Goal: Ask a question

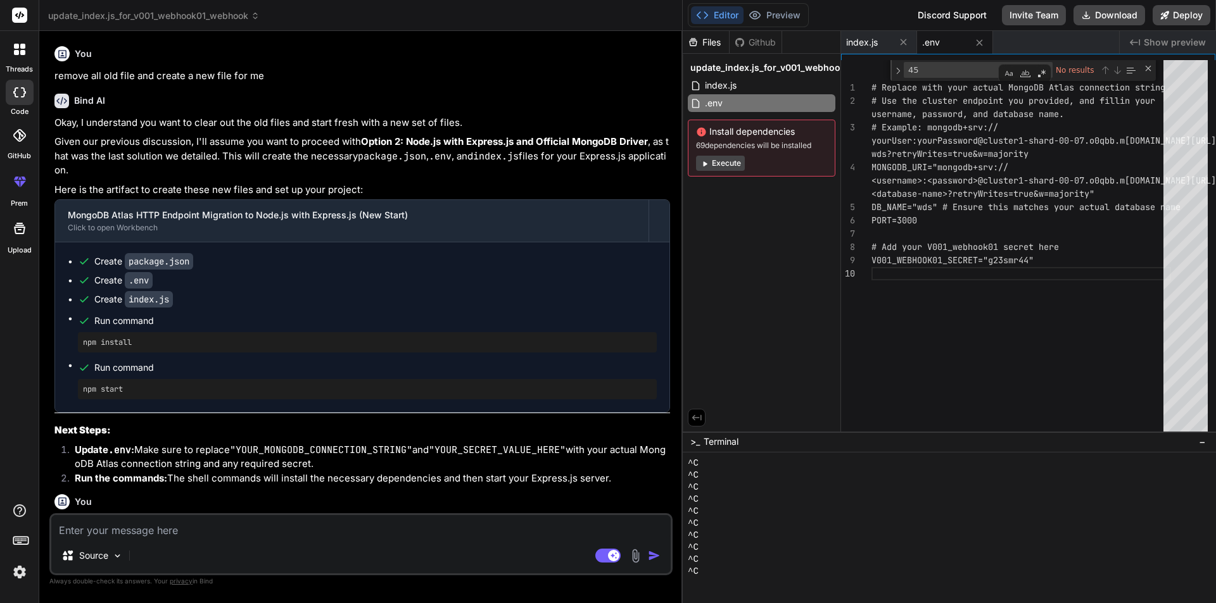
scroll to position [3393, 0]
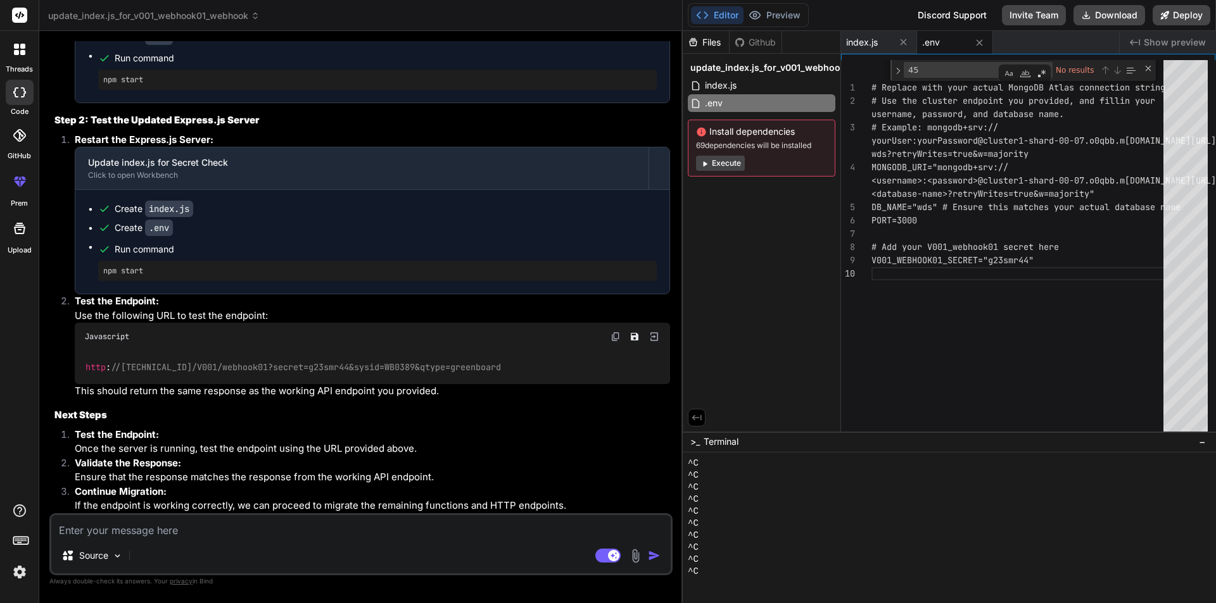
type textarea "x"
click at [125, 528] on textarea at bounding box center [360, 526] width 619 height 23
type textarea "w"
type textarea "x"
type textarea "wh"
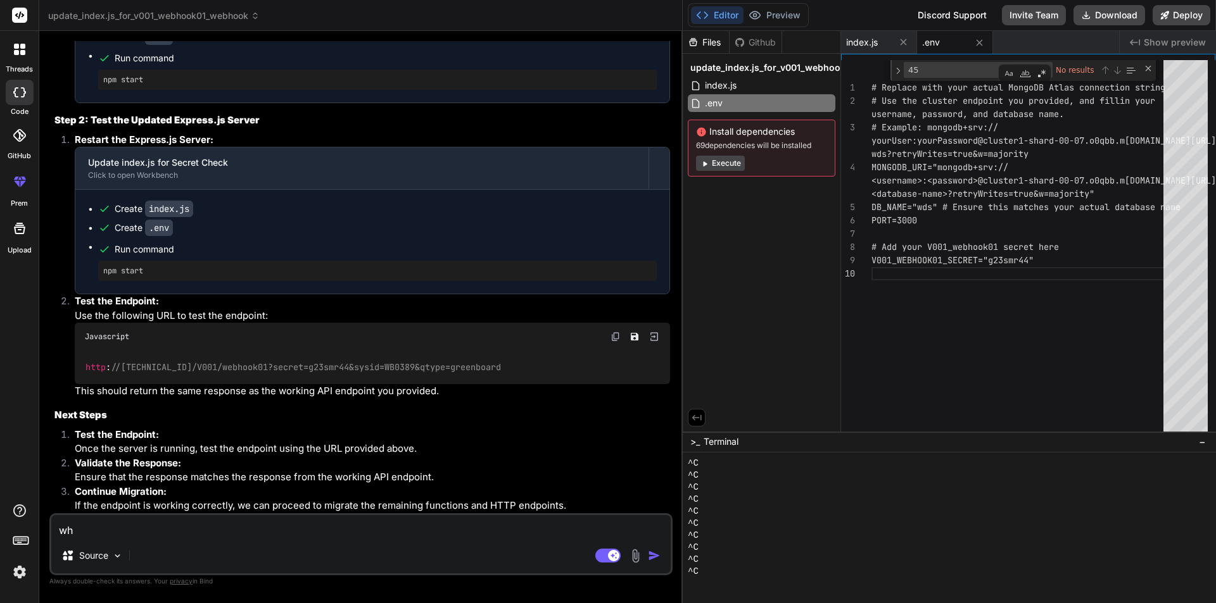
type textarea "x"
type textarea "wha"
type textarea "x"
type textarea "what"
type textarea "x"
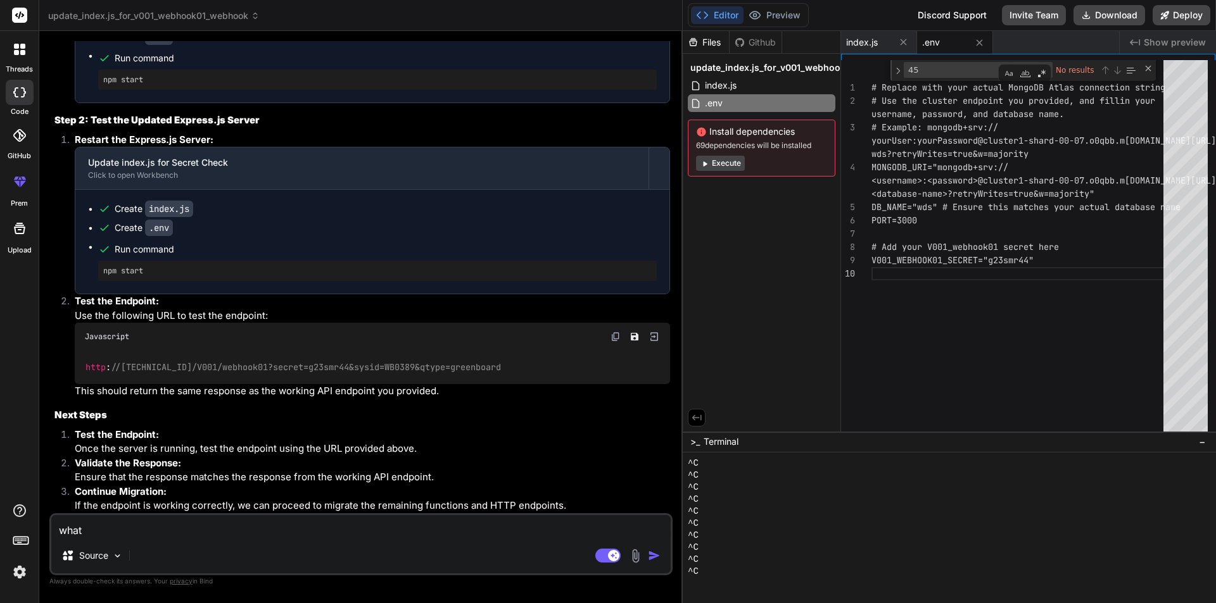
type textarea "what"
type textarea "x"
type textarea "what i"
type textarea "x"
type textarea "what if"
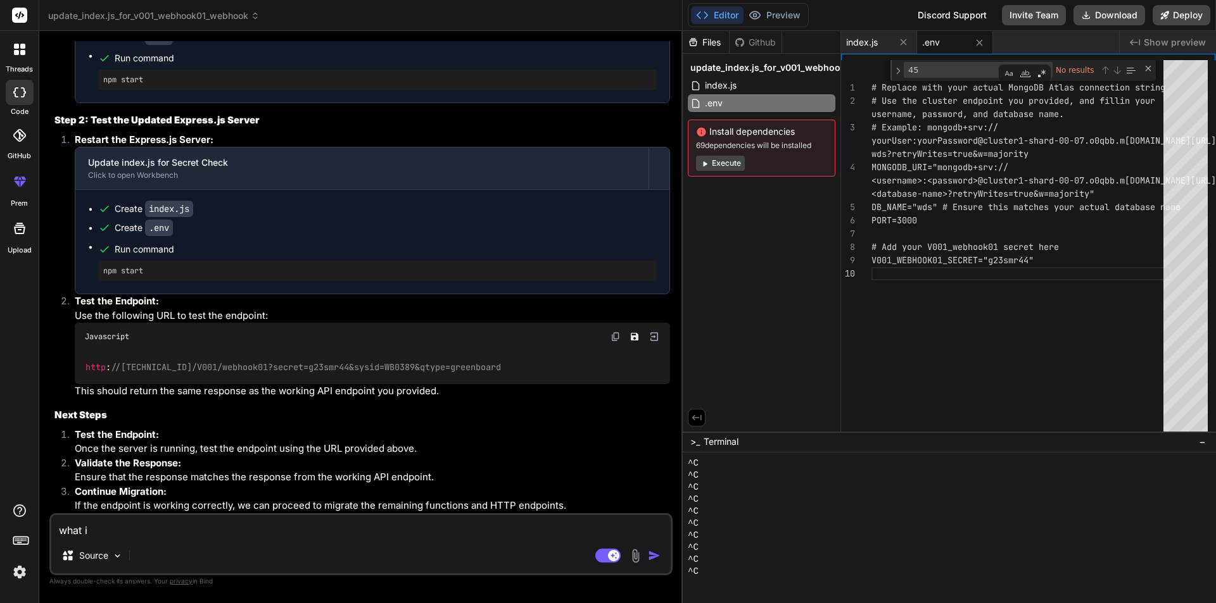
type textarea "x"
type textarea "what if"
type textarea "x"
type textarea "what if i"
type textarea "x"
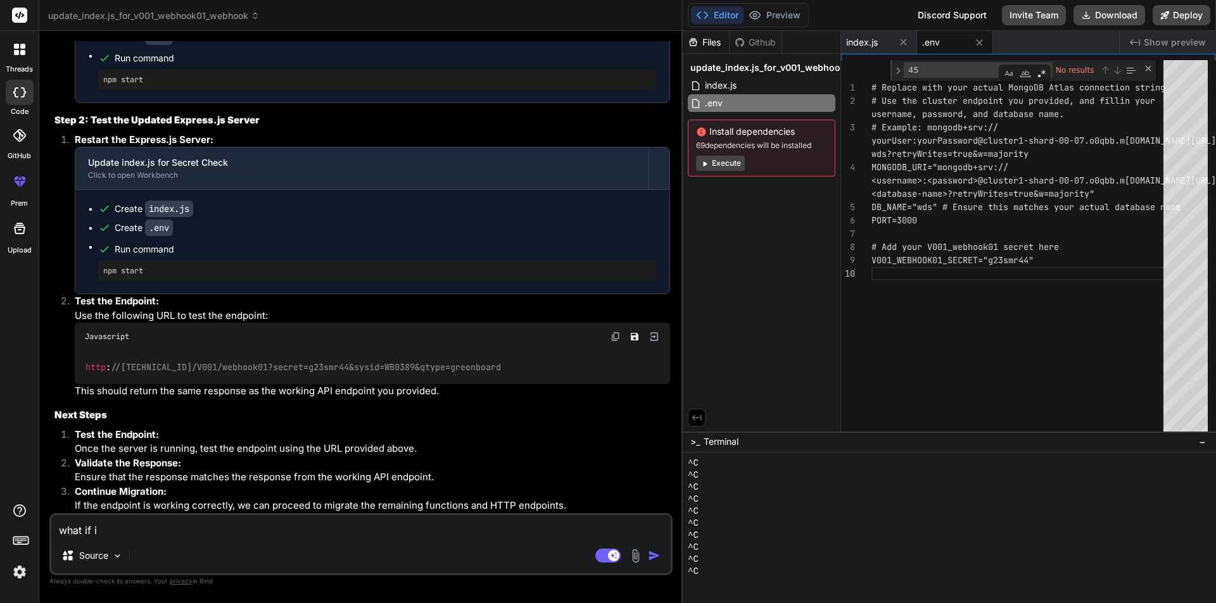
type textarea "what if i"
type textarea "x"
type textarea "what if i w"
type textarea "x"
type textarea "what if i wa"
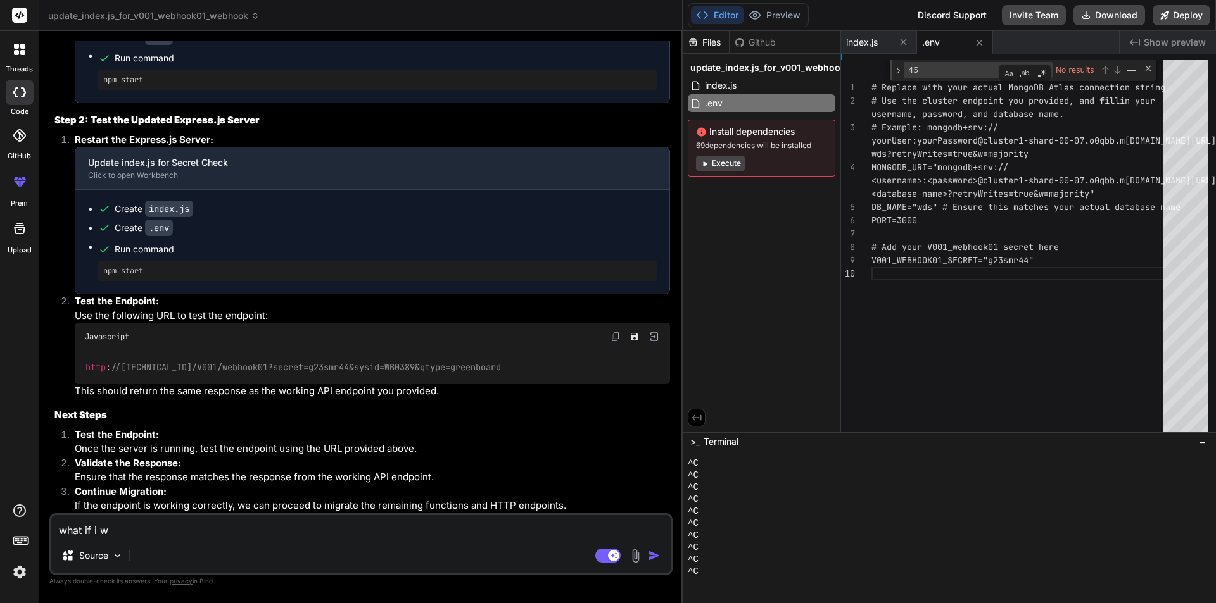
type textarea "x"
type textarea "what if i wan"
type textarea "x"
type textarea "what if i want"
type textarea "x"
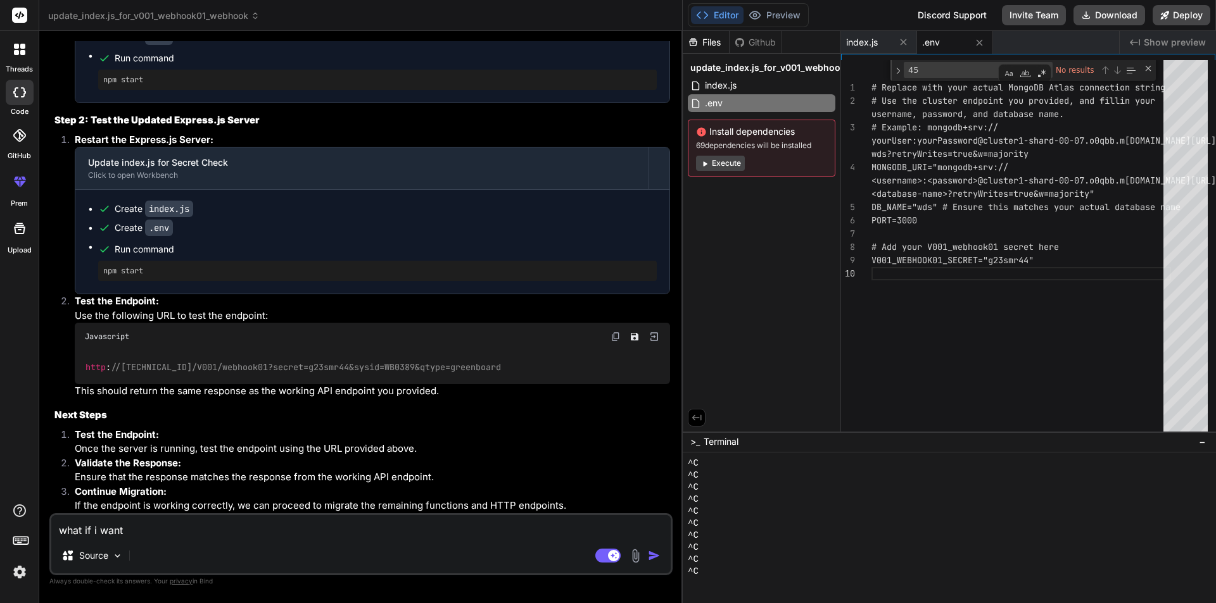
type textarea "what if i want"
type textarea "x"
type textarea "what if i want t"
type textarea "x"
type textarea "what if i want to"
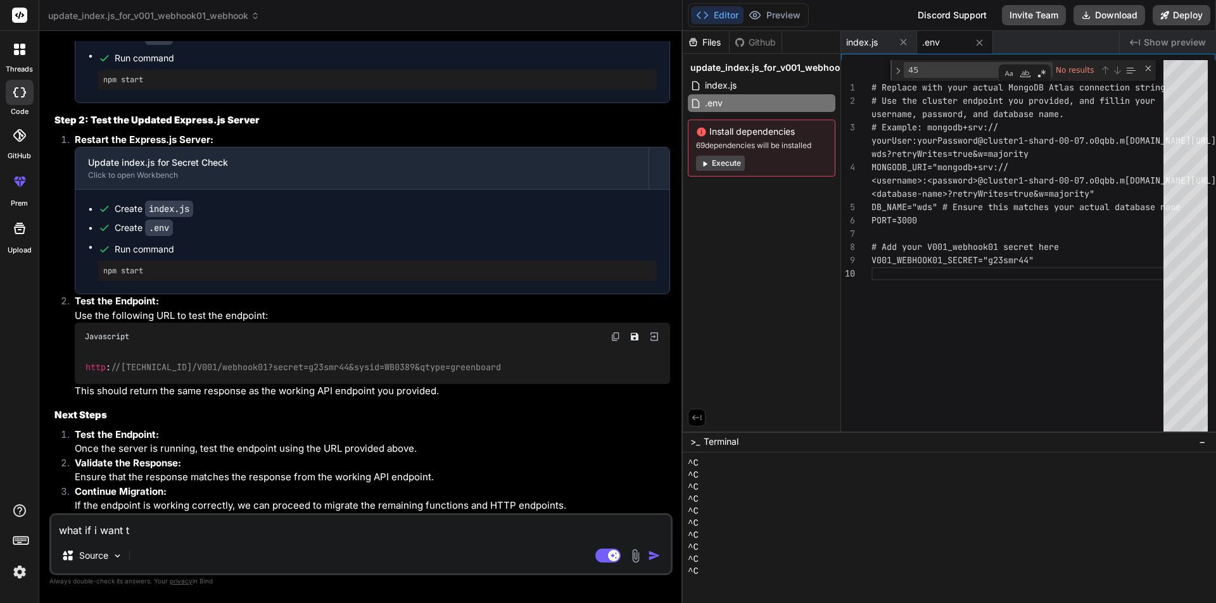
type textarea "x"
type textarea "what if i want to"
type textarea "x"
type textarea "what if i want to m"
type textarea "x"
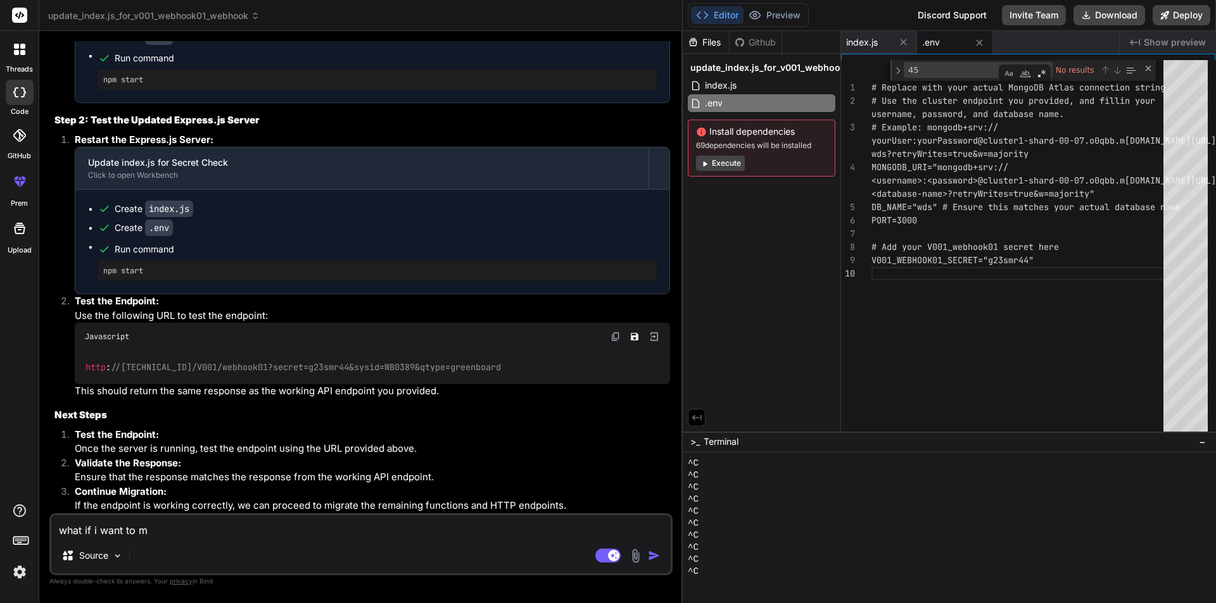
type textarea "what if i want to ma"
type textarea "x"
type textarea "what if i want to mak"
type textarea "x"
type textarea "what if i want to make"
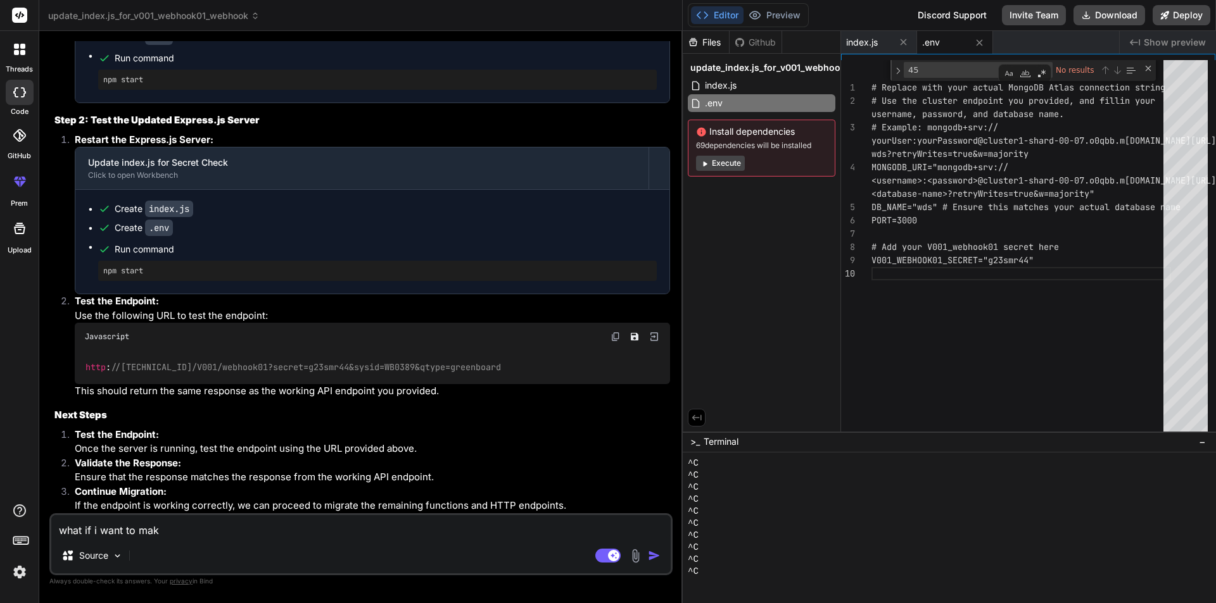
type textarea "x"
type textarea "what if i want to make"
type textarea "x"
type textarea "what if i want to make i"
type textarea "x"
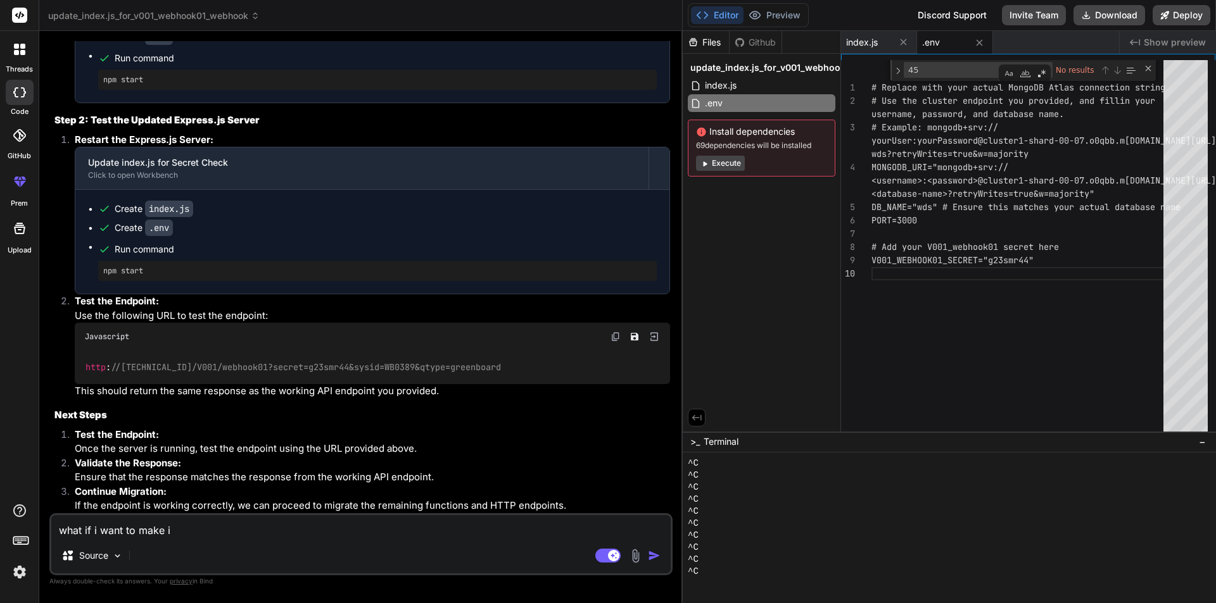
type textarea "what if i want to make it"
type textarea "x"
type textarea "what if i want to make it"
type textarea "x"
type textarea "what if i want to make it a"
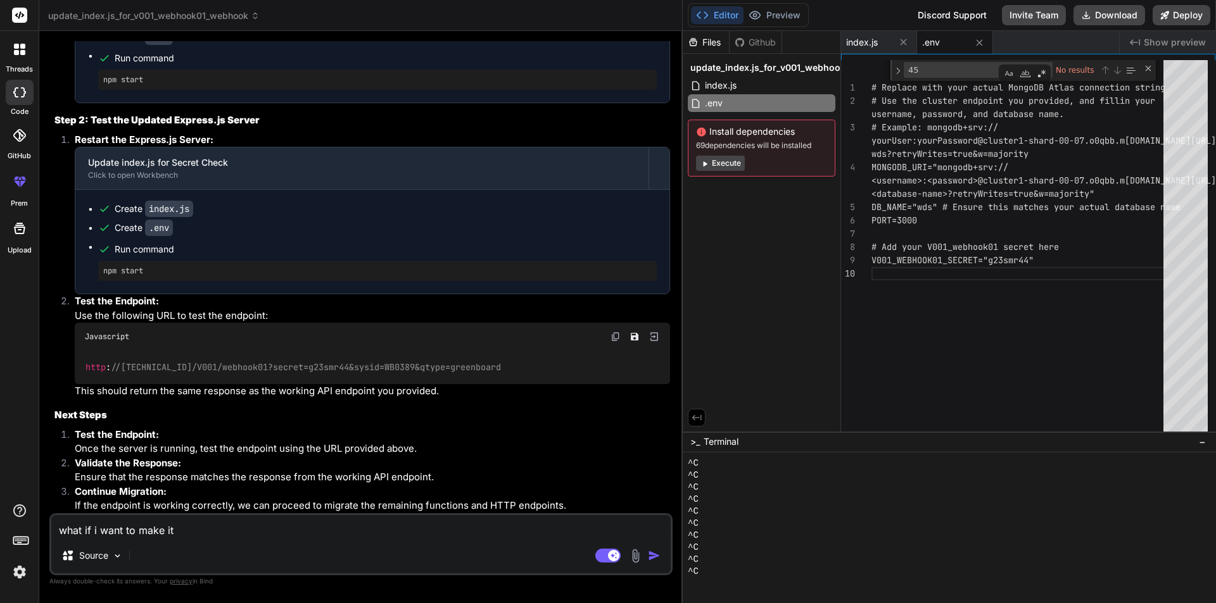
type textarea "x"
type textarea "what if i want to make it"
type textarea "x"
type textarea "what if i want to make it i"
type textarea "x"
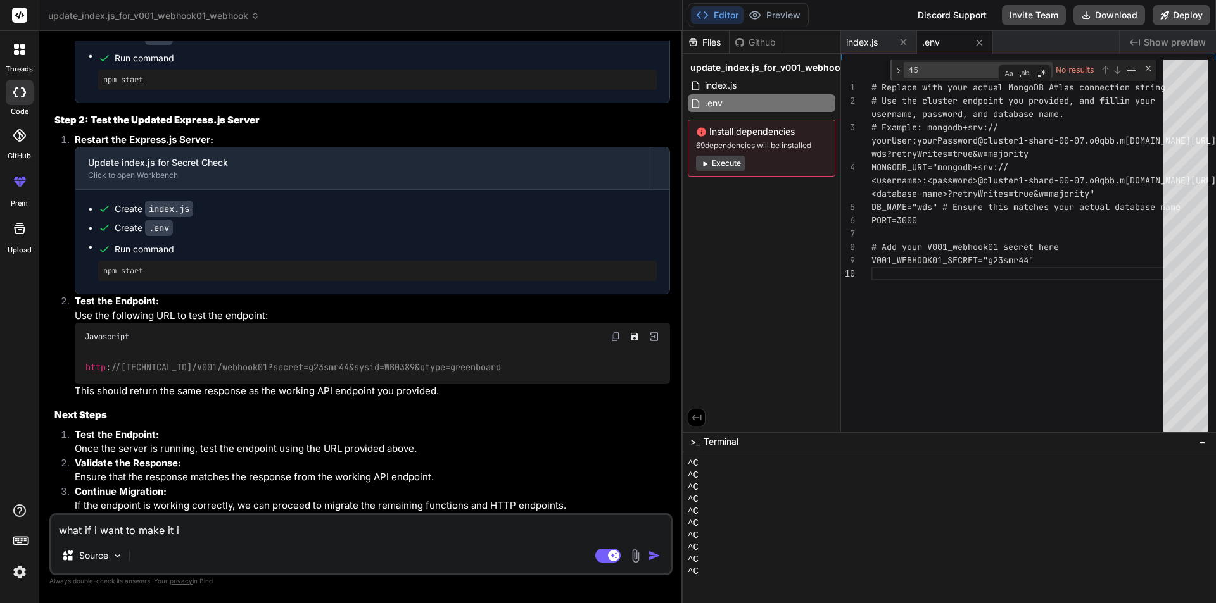
type textarea "what if i want to make it in"
type textarea "x"
type textarea "what if i want to make it in"
type textarea "x"
type textarea "what if i want to make it in a"
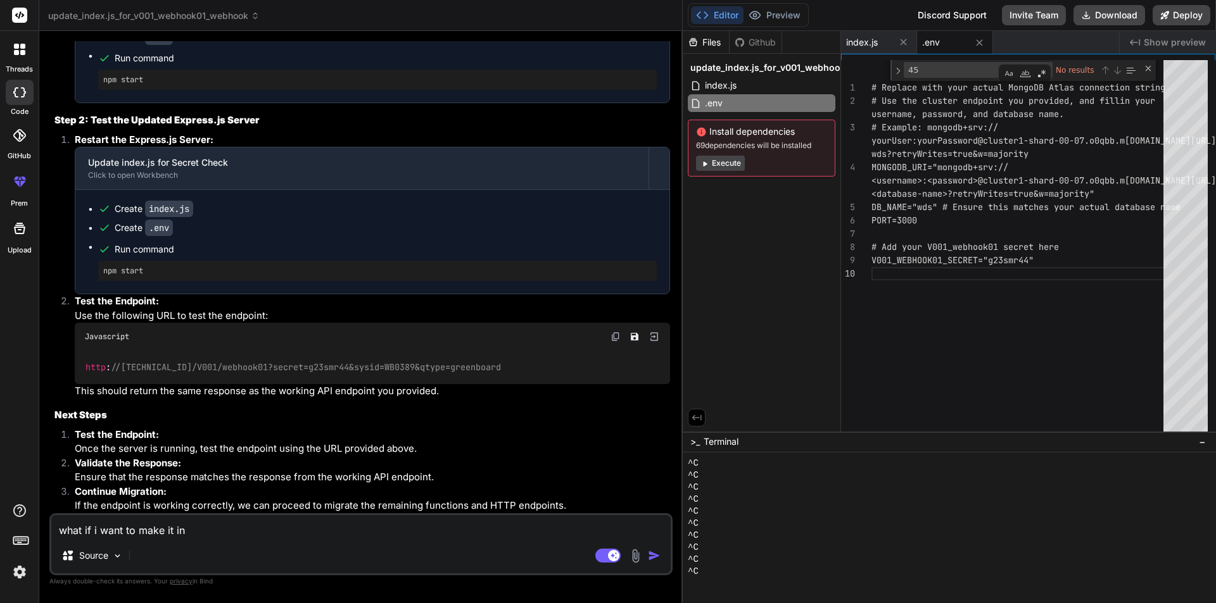
type textarea "x"
type textarea "what if i want to make it in a"
type textarea "x"
type textarea "what if i want to make it in a p"
type textarea "x"
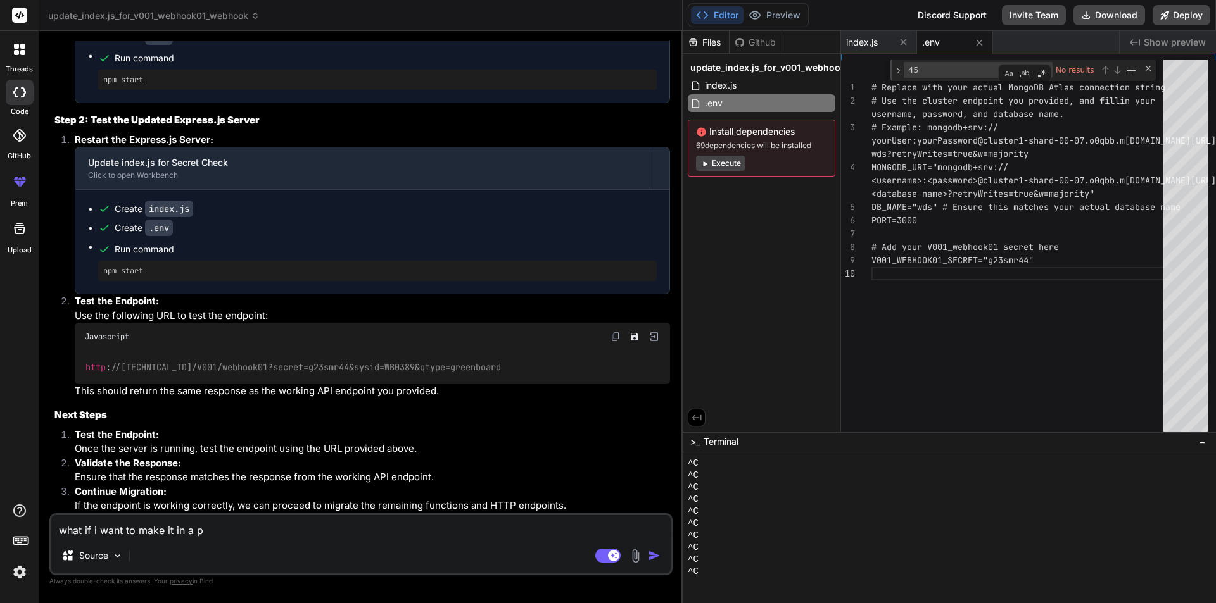
type textarea "what if i want to make it in a pr"
type textarea "x"
type textarea "what if i want to make it in a prp"
type textarea "x"
type textarea "what if i want to make it in a prpe"
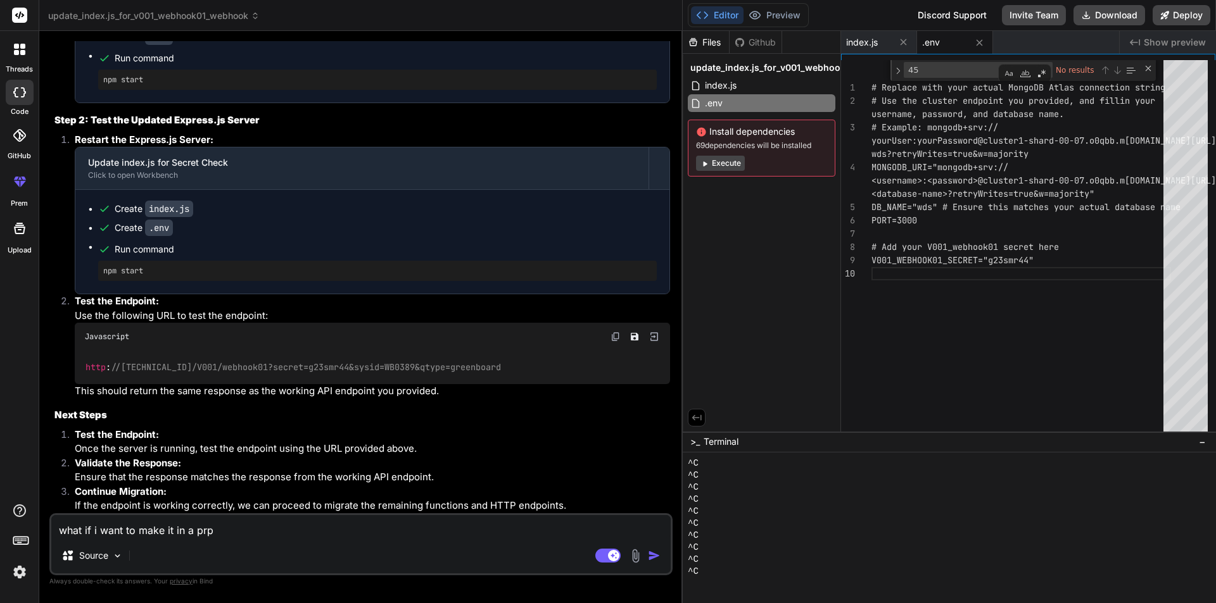
type textarea "x"
type textarea "what if i want to make it in a prper"
type textarea "x"
type textarea "what if i want to make it in a prper"
type textarea "x"
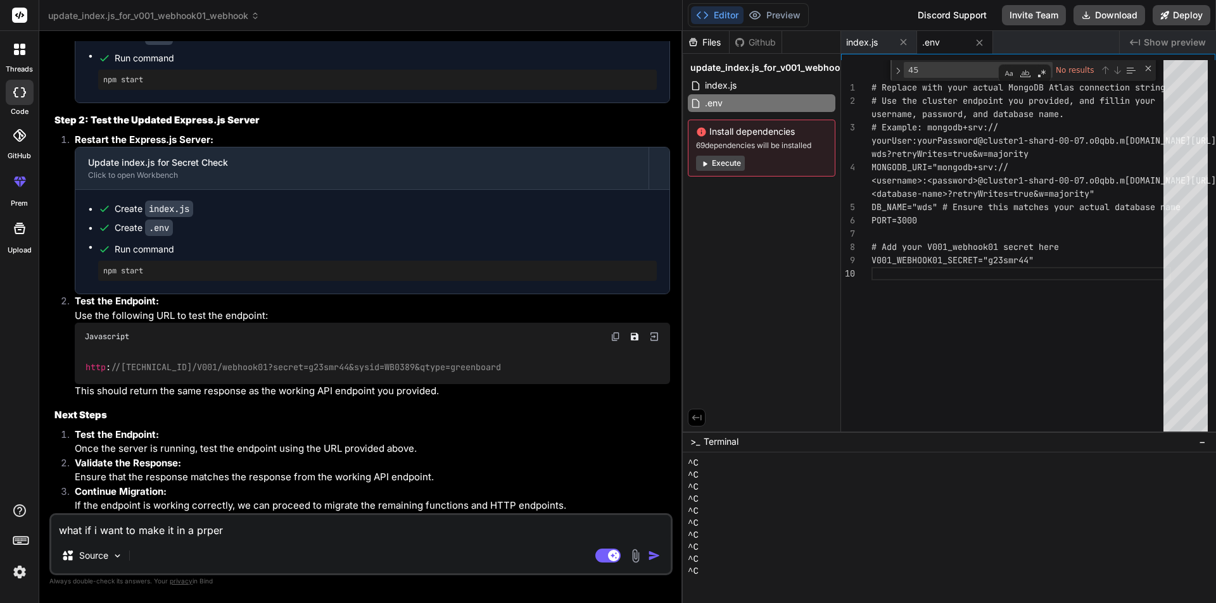
type textarea "what if i want to make it in a prper e"
type textarea "x"
type textarea "what if i want to make it in a prper"
type textarea "x"
type textarea "what if i want to make it in a prper"
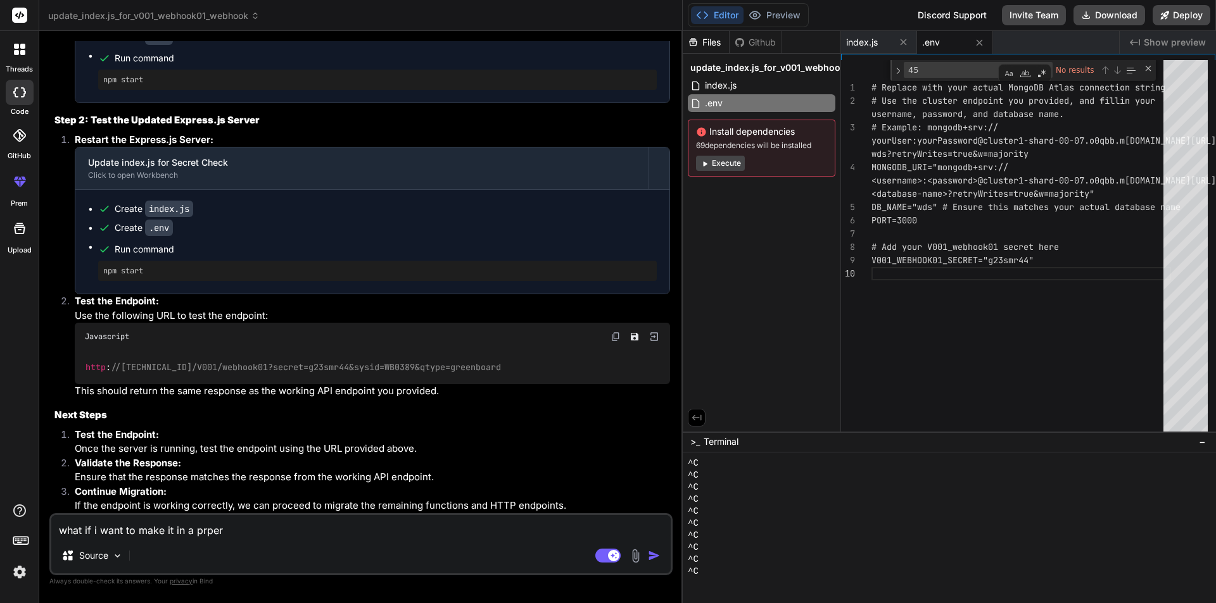
type textarea "x"
type textarea "what if i want to make it in a prpe"
type textarea "x"
type textarea "what if i want to make it in a prp"
type textarea "x"
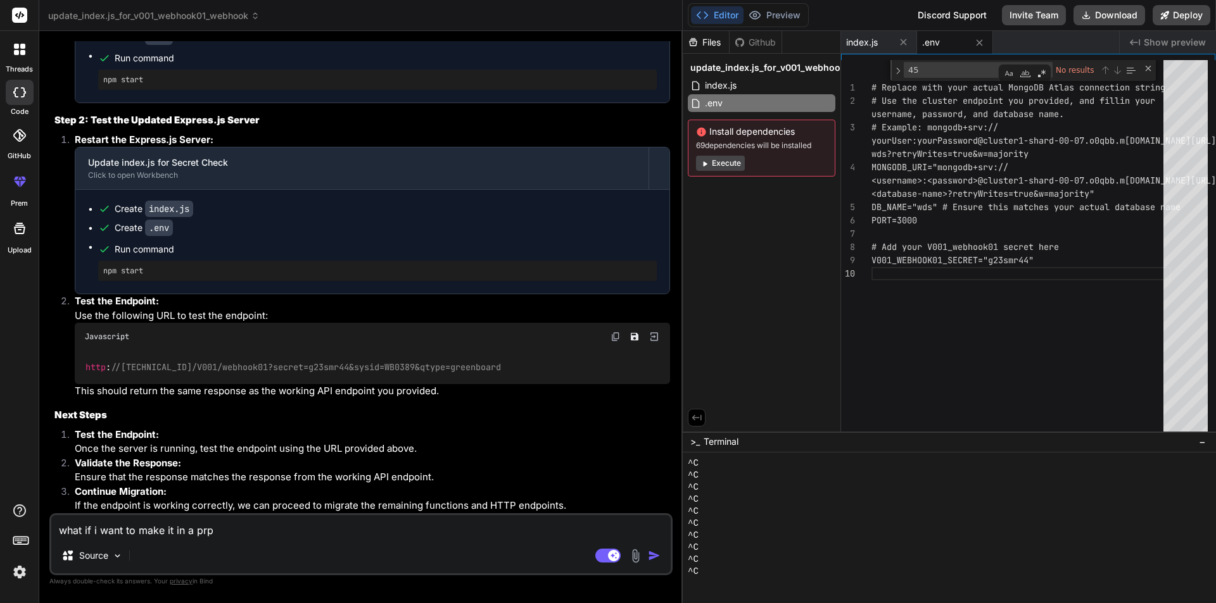
type textarea "what if i want to make it in a pr"
type textarea "x"
type textarea "what if i want to make it in a pro"
type textarea "x"
type textarea "what if i want to make it in a prop"
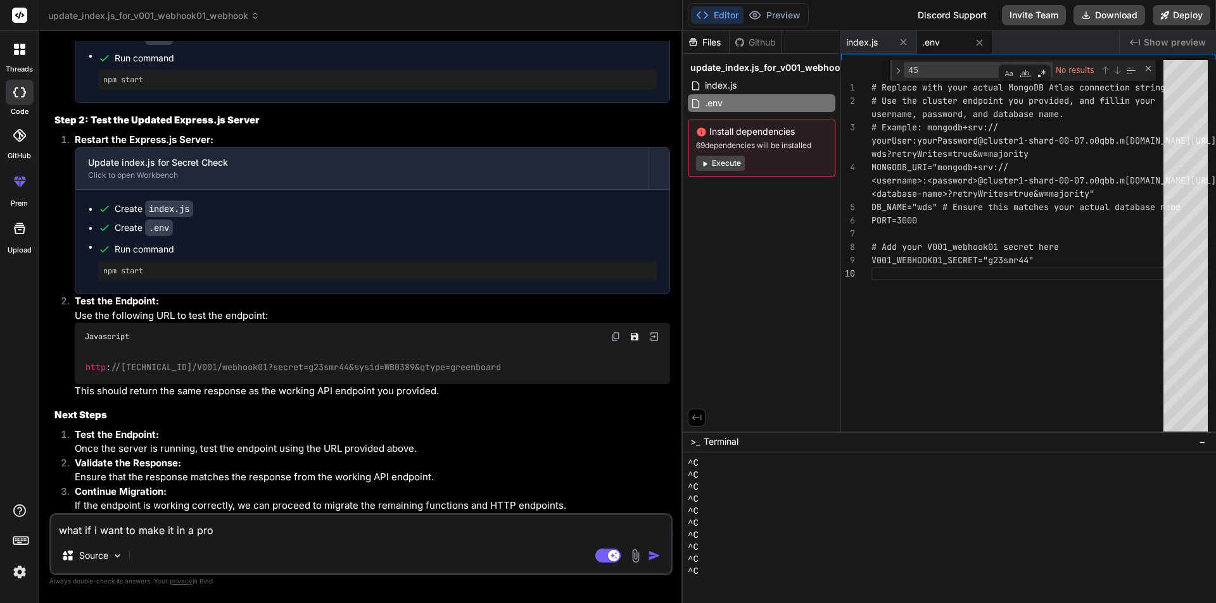
type textarea "x"
type textarea "what if i want to make it in a prope"
type textarea "x"
type textarea "what if i want to make it in a proper"
type textarea "x"
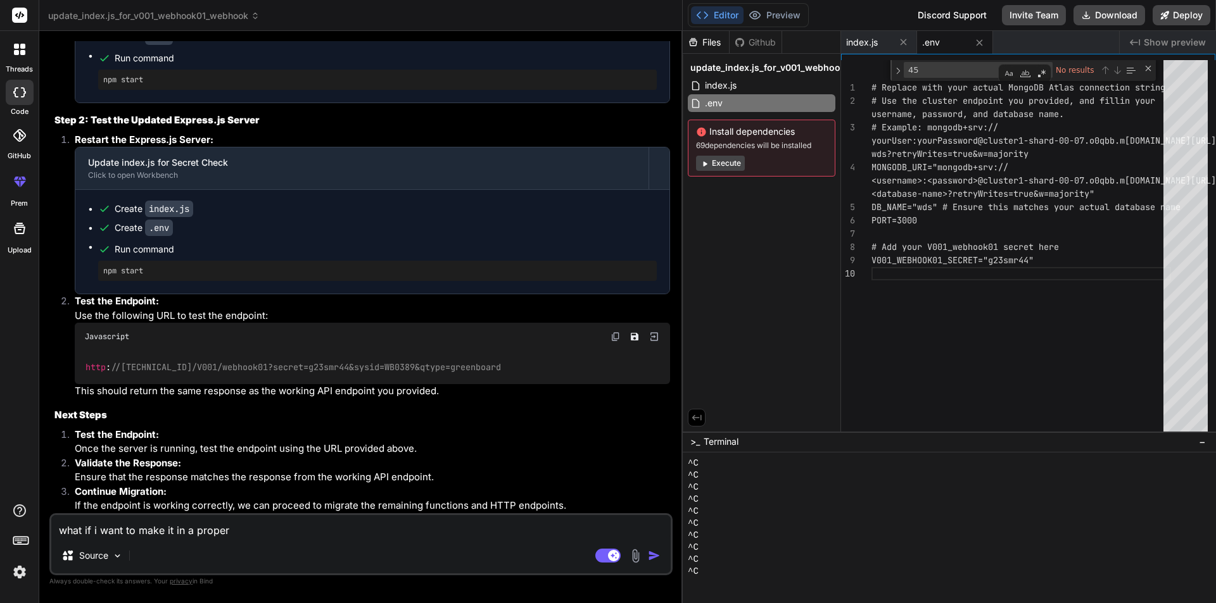
type textarea "what if i want to make it in a proper"
type textarea "x"
type textarea "what if i want to make it in a proper w"
type textarea "x"
type textarea "what if i want to make it in a proper wa"
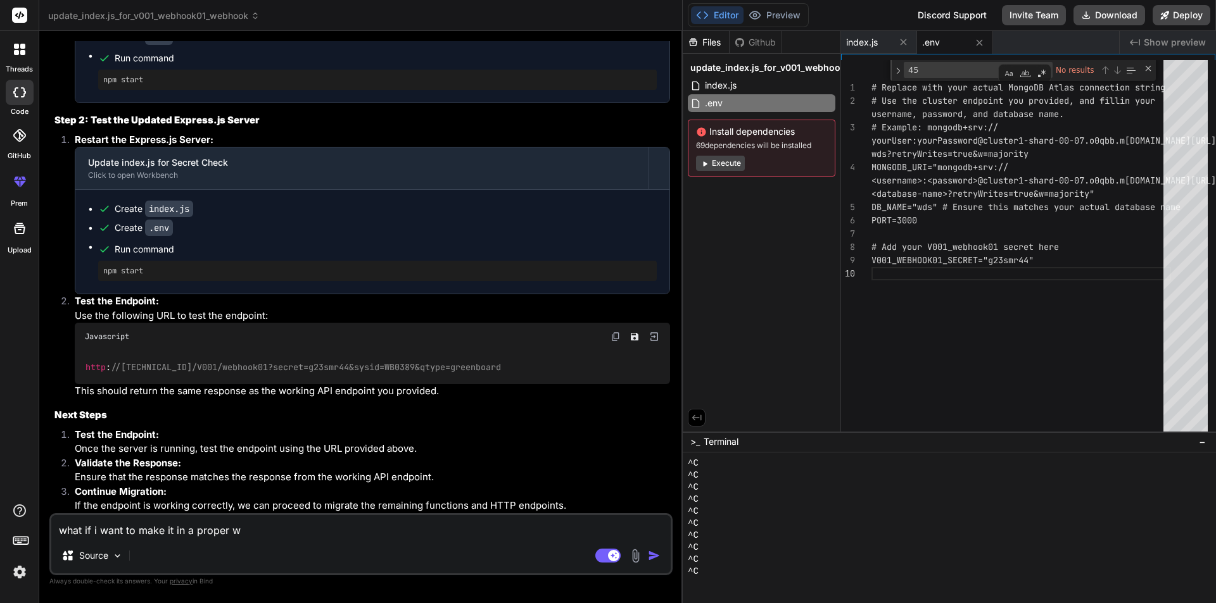
type textarea "x"
type textarea "what if i want to make it in a proper way"
type textarea "x"
type textarea "what if i want to make it in a proper way"
type textarea "x"
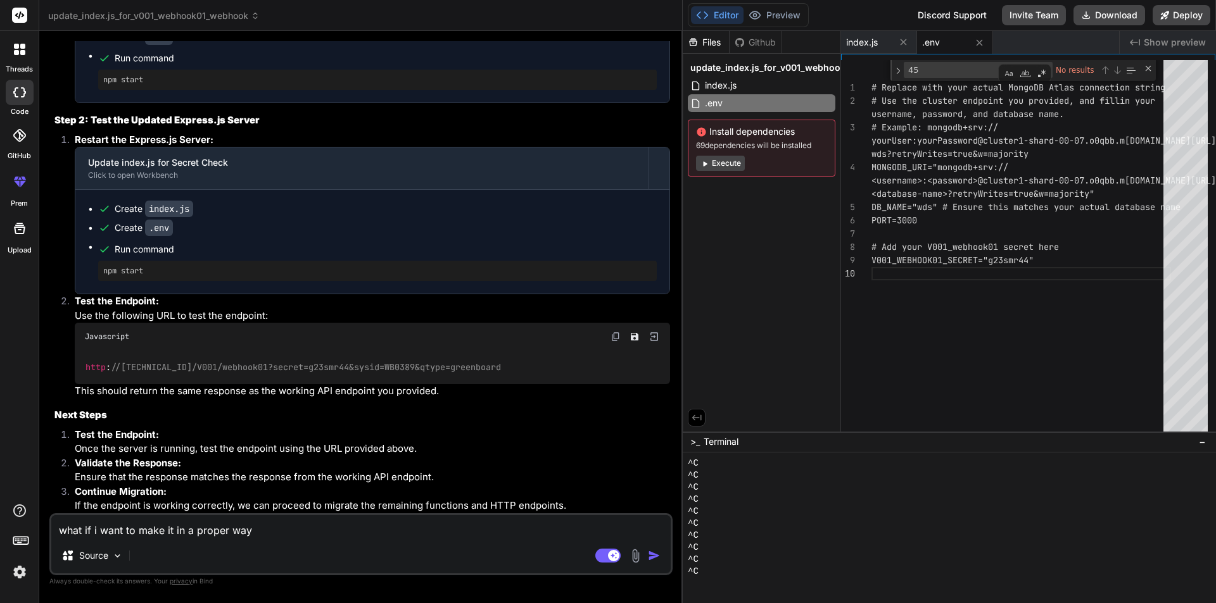
type textarea "what if i want to make it in a proper way o"
type textarea "x"
type textarea "what if i want to make it in a proper way of"
type textarea "x"
type textarea "what if i want to make it in a proper way of"
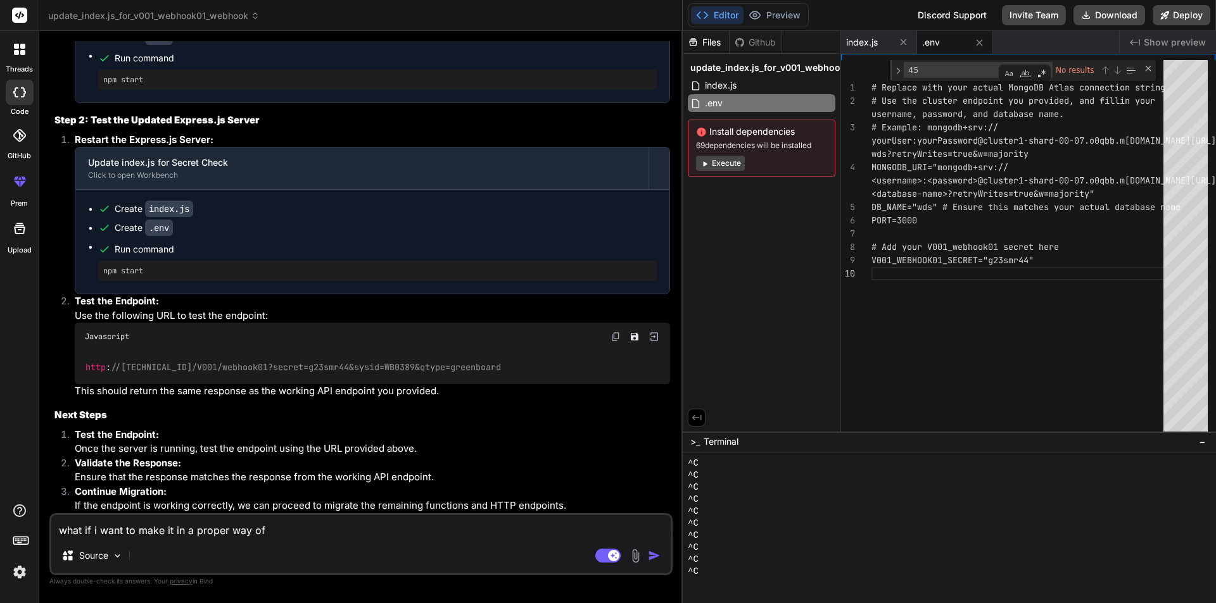
type textarea "x"
type textarea "what if i want to make it in a proper way of l"
type textarea "x"
type textarea "what if i want to make it in a proper way of li"
type textarea "x"
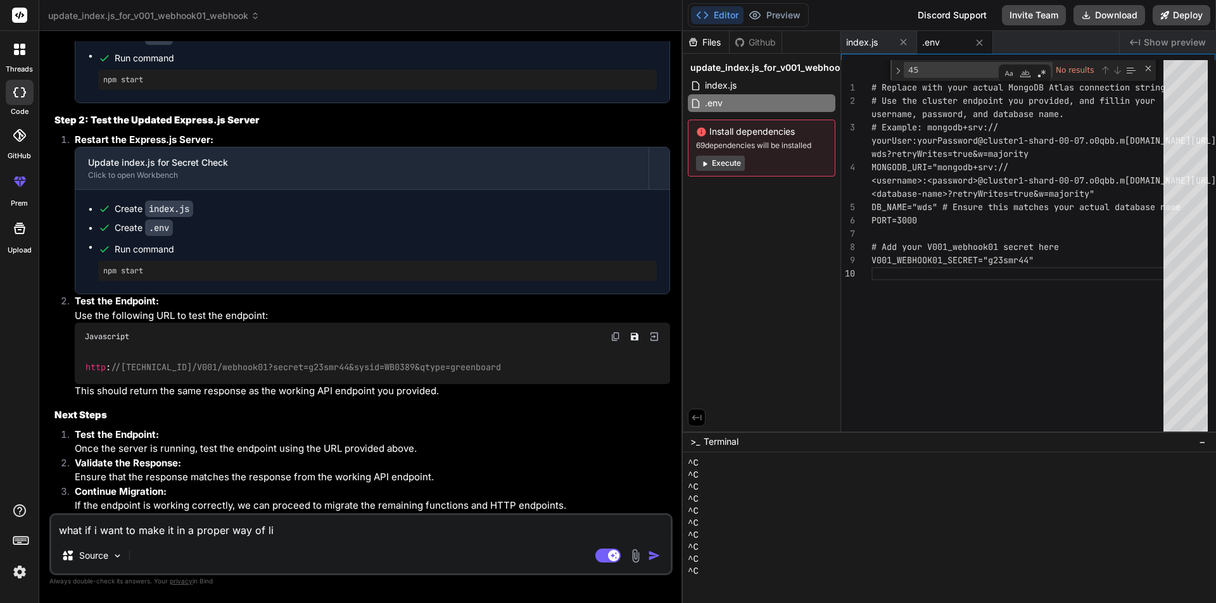
type textarea "what if i want to make it in a proper way of lik"
type textarea "x"
type textarea "what if i want to make it in a proper way of like"
type textarea "x"
type textarea "what if i want to make it in a proper way of like"
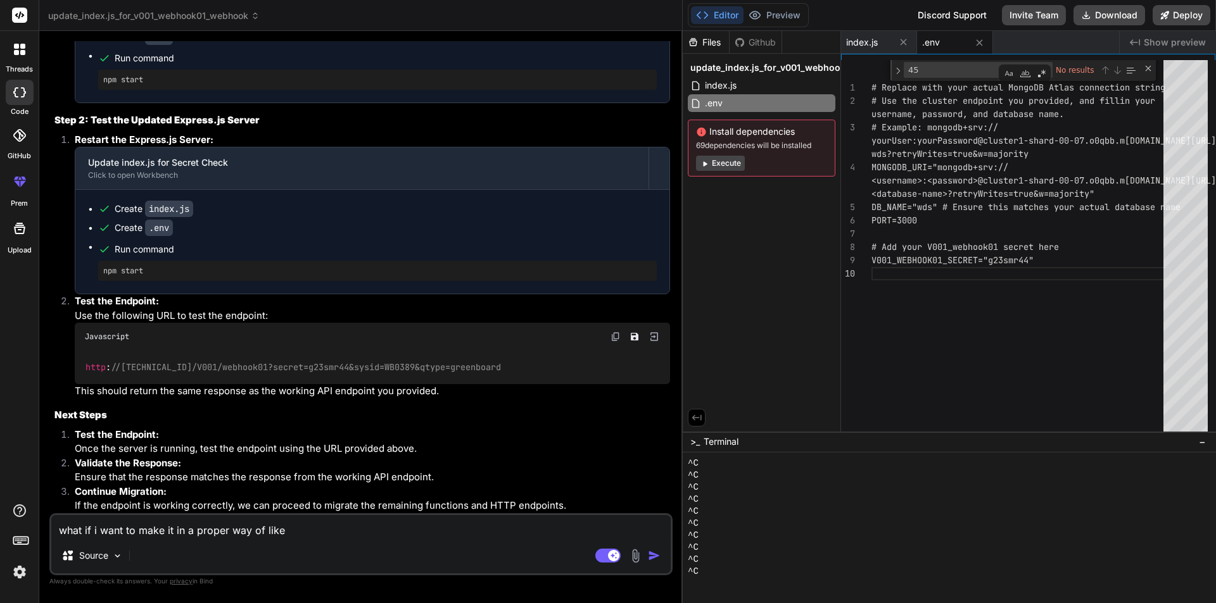
type textarea "x"
type textarea "what if i want to make it in a proper way of like d"
type textarea "x"
type textarea "what if i want to make it in a proper way of like da"
type textarea "x"
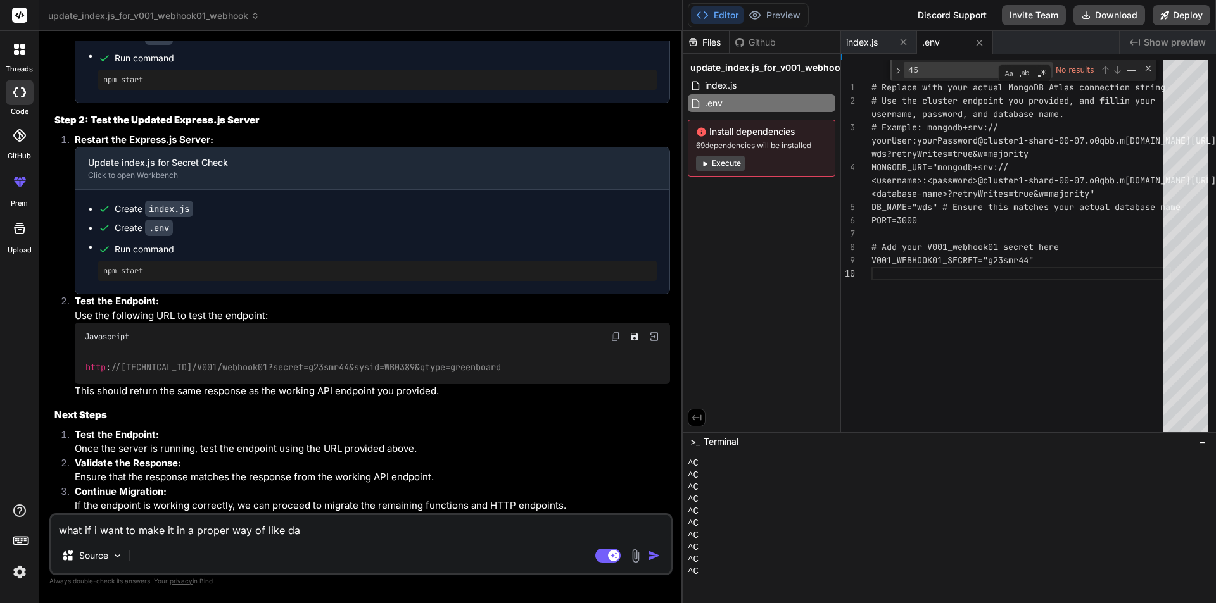
type textarea "what if i want to make it in a proper way of like dat"
type textarea "x"
type textarea "what if i want to make it in a proper way of like data"
type textarea "x"
type textarea "what if i want to make it in a proper way of like datab"
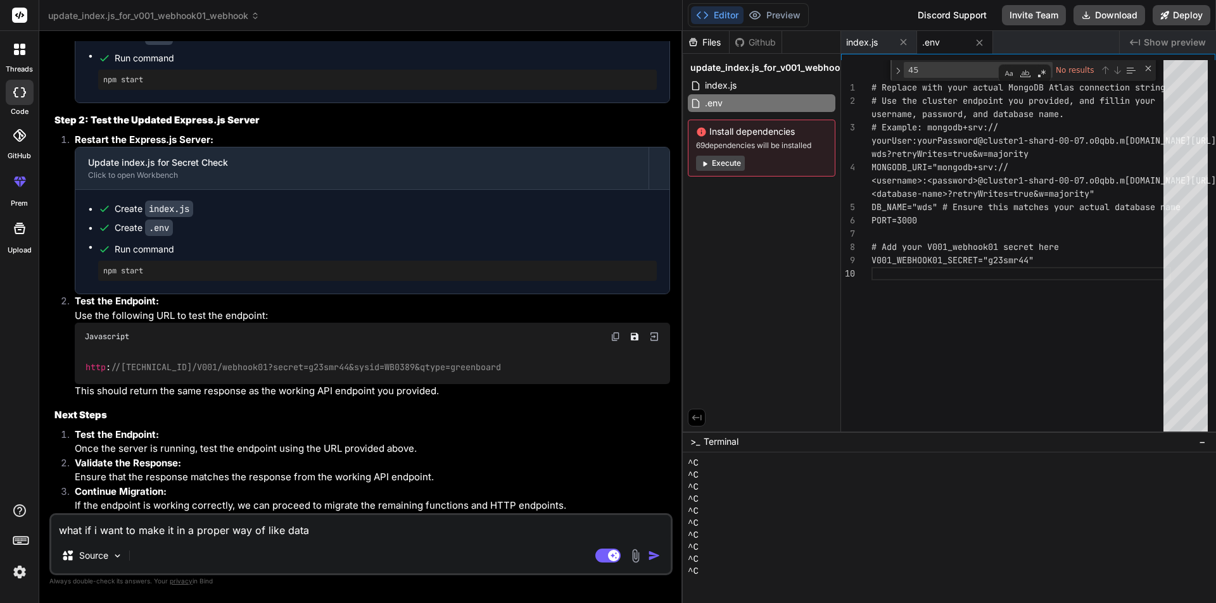
type textarea "x"
type textarea "what if i want to make it in a proper way of like databs"
type textarea "x"
type textarea "what if i want to make it in a proper way of like databse"
type textarea "x"
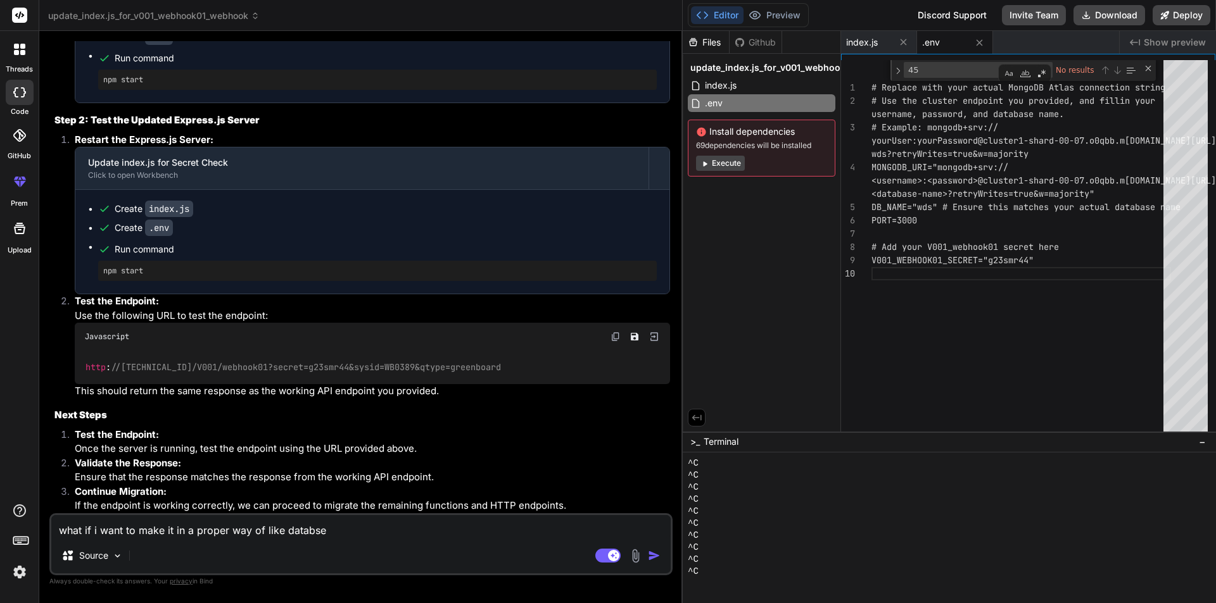
type textarea "what if i want to make it in a proper way of like databse"
type textarea "x"
type textarea "what if i want to make it in a proper way of like databse"
type textarea "x"
type textarea "what if i want to make it in a proper way of like databs"
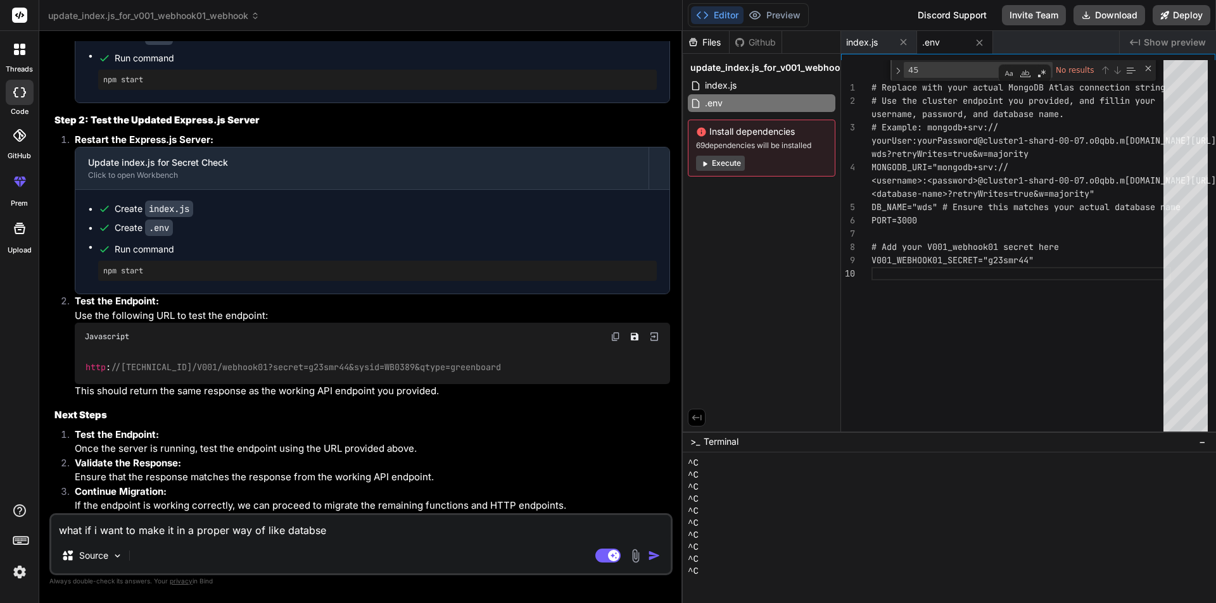
type textarea "x"
type textarea "what if i want to make it in a proper way of like datab"
type textarea "x"
type textarea "what if i want to make it in a proper way of like databa"
type textarea "x"
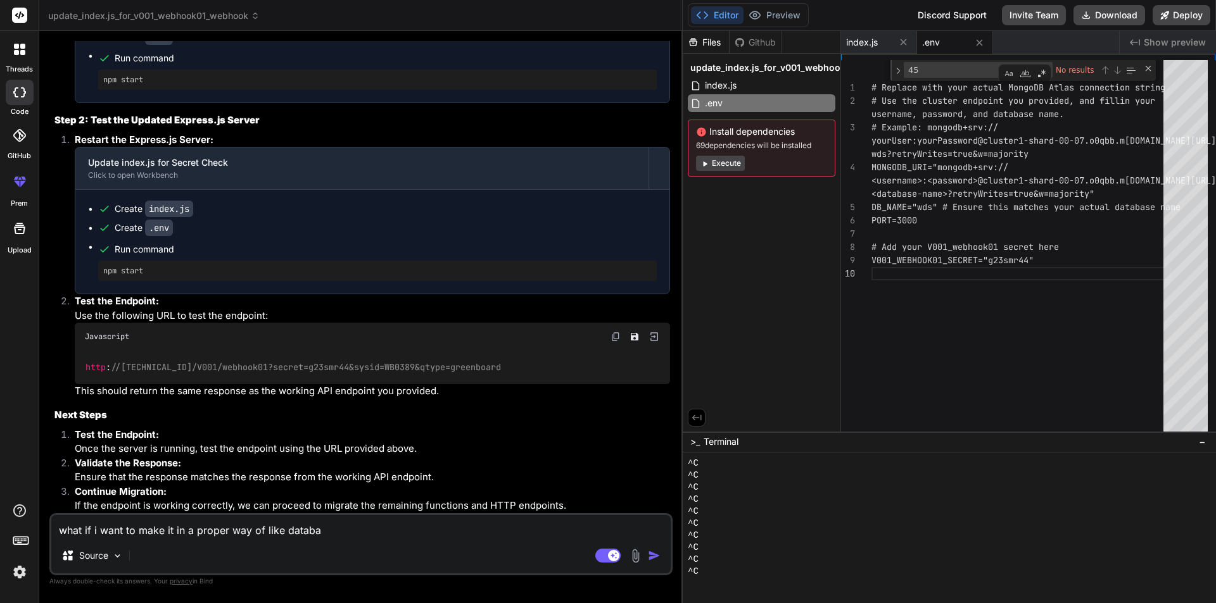
type textarea "what if i want to make it in a proper way of like databas"
type textarea "x"
type textarea "what if i want to make it in a proper way of like database"
type textarea "x"
type textarea "what if i want to make it in a proper way of like database"
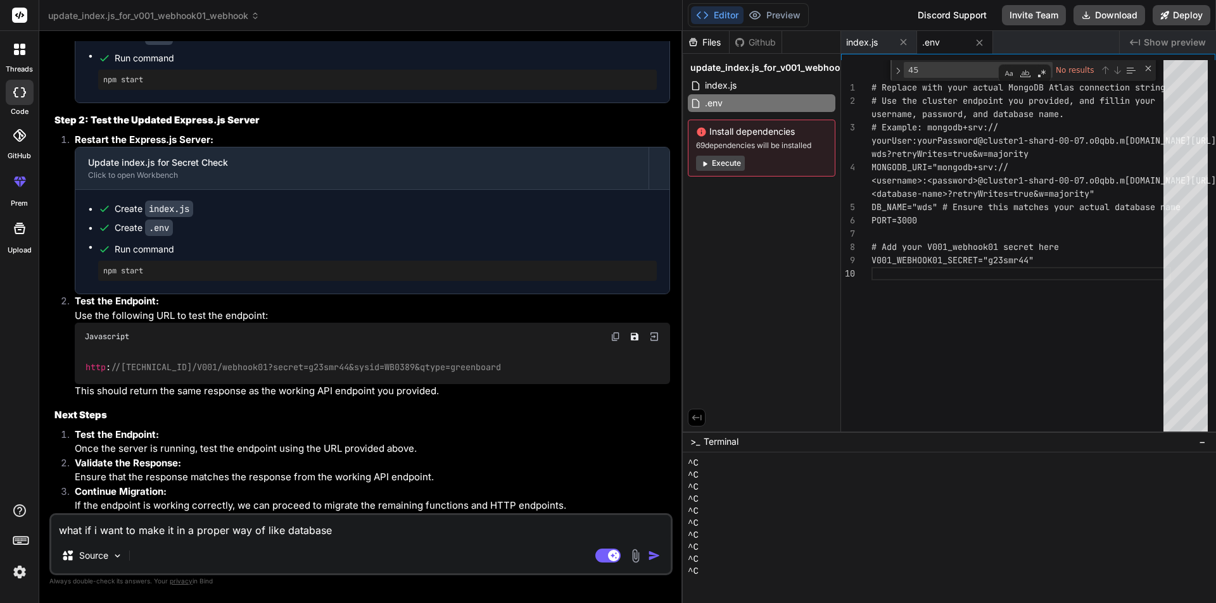
type textarea "x"
type textarea "what if i want to make it in a proper way of like database f"
type textarea "x"
type textarea "what if i want to make it in a proper way of like database fo"
type textarea "x"
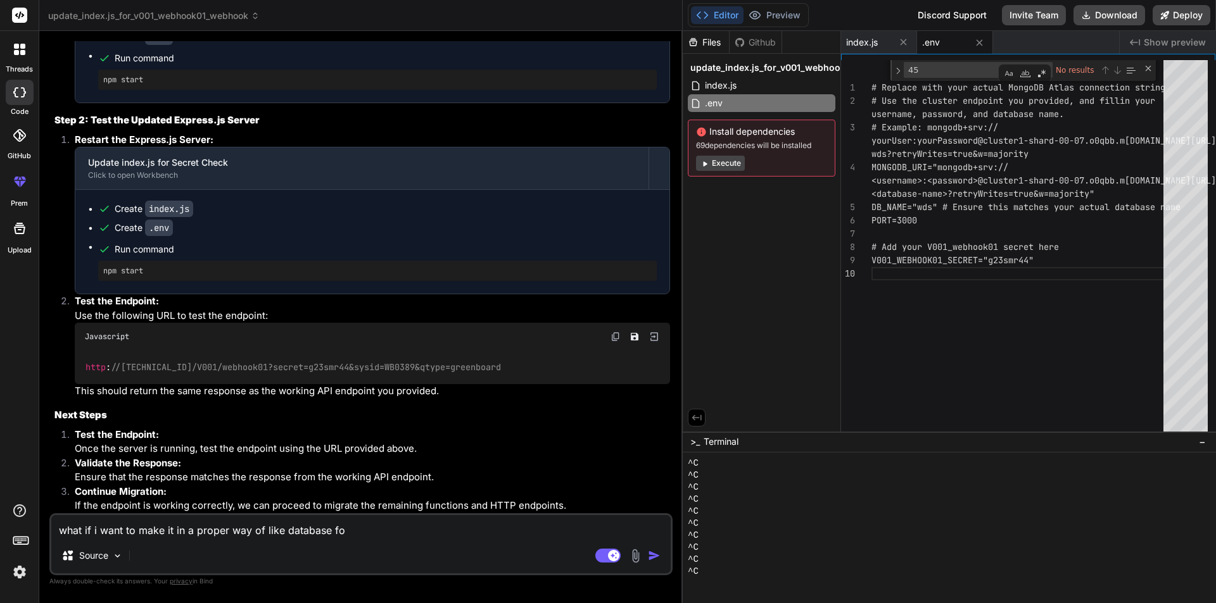
type textarea "what if i want to make it in a proper way of like database fol"
type textarea "x"
type textarea "what if i want to make it in a proper way of like database fole"
type textarea "x"
type textarea "what if i want to make it in a proper way of like database foler"
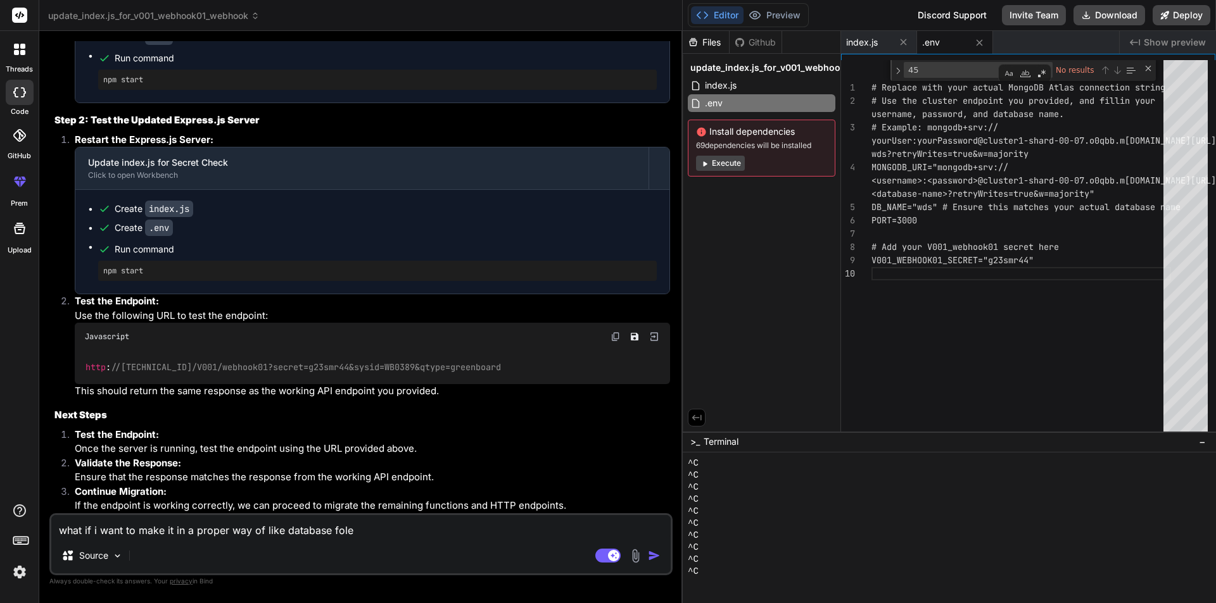
type textarea "x"
type textarea "what if i want to make it in a proper way of like database foler"
type textarea "x"
type textarea "what if i want to make it in a proper way of like database foler m"
type textarea "x"
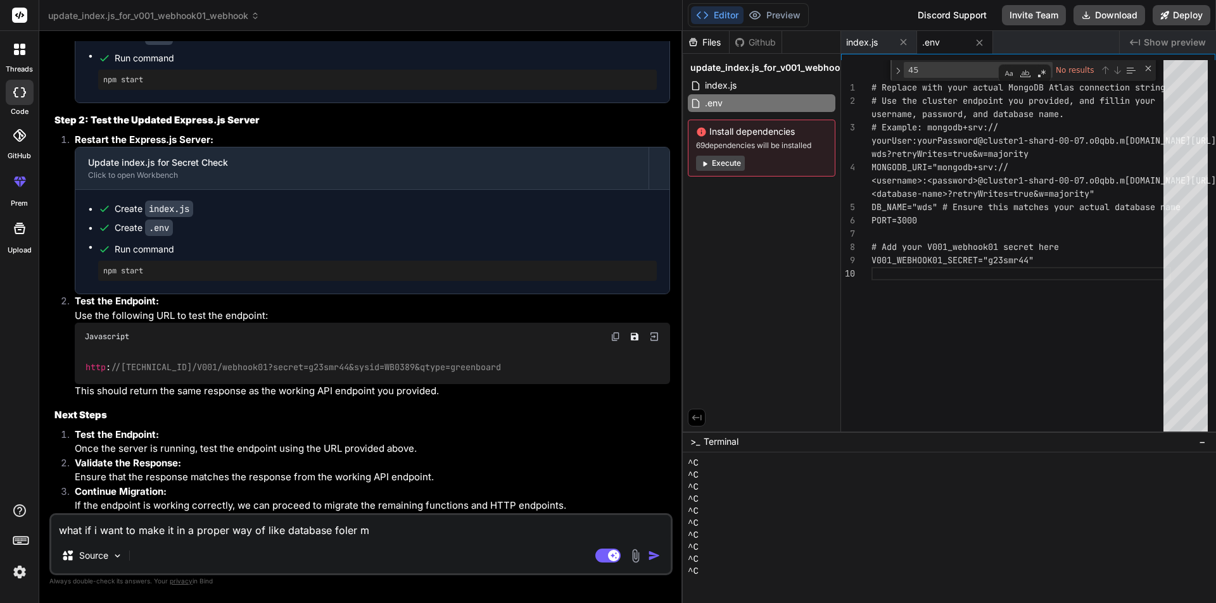
type textarea "what if i want to make it in a proper way of like database foler mo"
type textarea "x"
type textarea "what if i want to make it in a proper way of like database foler mod"
type textarea "x"
type textarea "what if i want to make it in a proper way of like database foler mode"
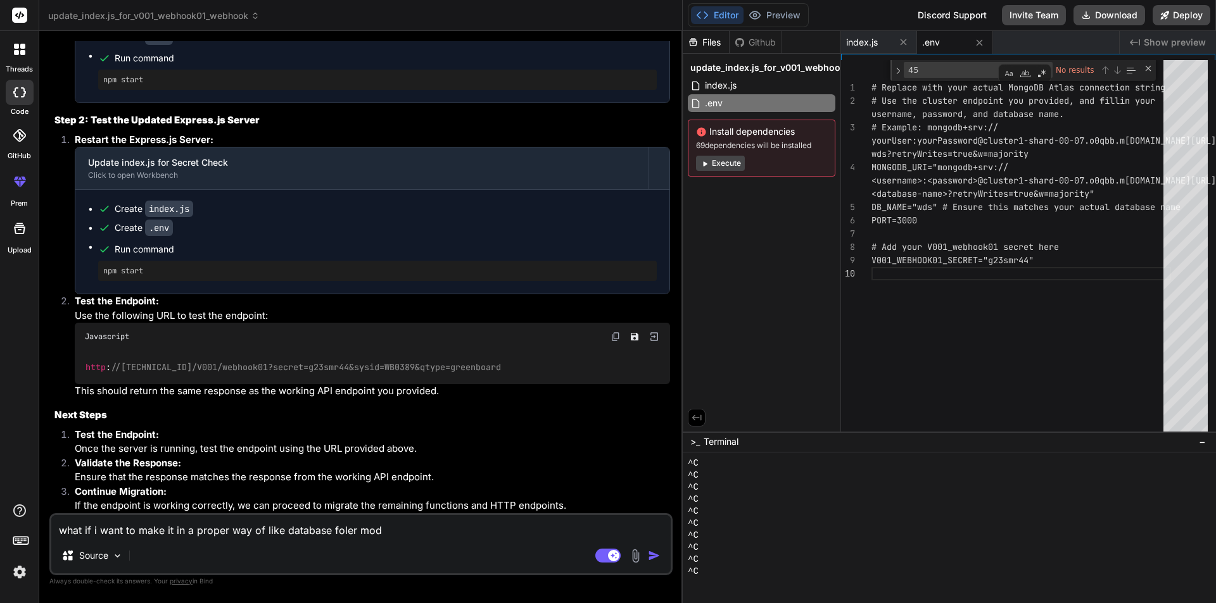
type textarea "x"
type textarea "what if i want to make it in a proper way of like database foler model"
type textarea "x"
type textarea "what if i want to make it in a proper way of like database foler models"
type textarea "x"
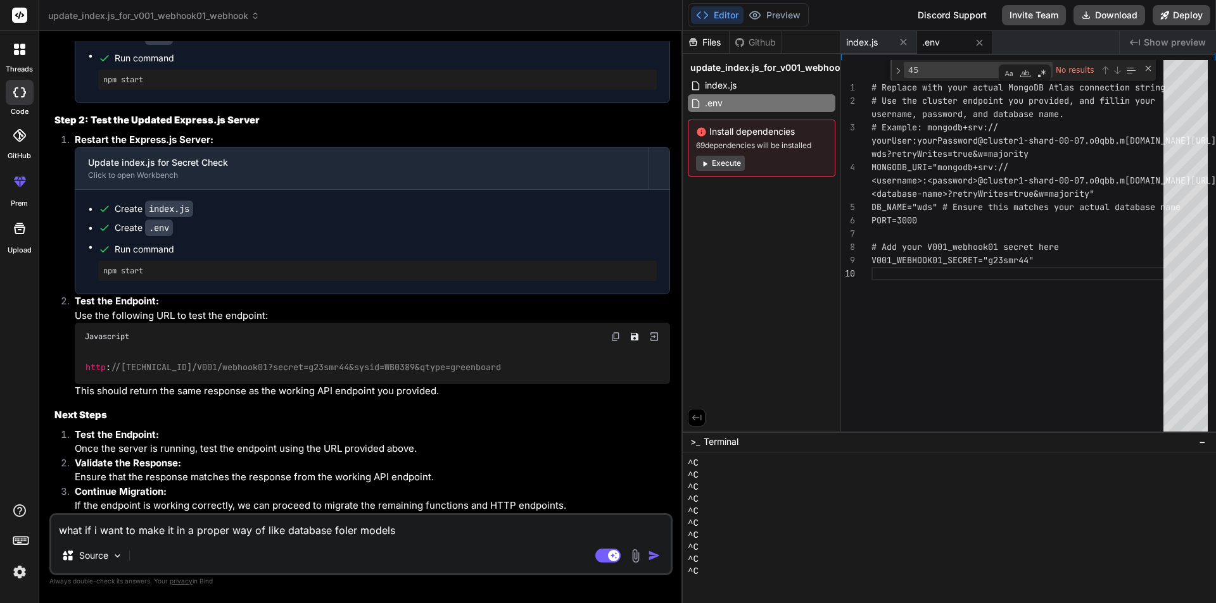
type textarea "what if i want to make it in a proper way of like database foler models"
type textarea "x"
type textarea "what if i want to make it in a proper way of like database foler models f"
type textarea "x"
type textarea "what if i want to make it in a proper way of like database foler models fo"
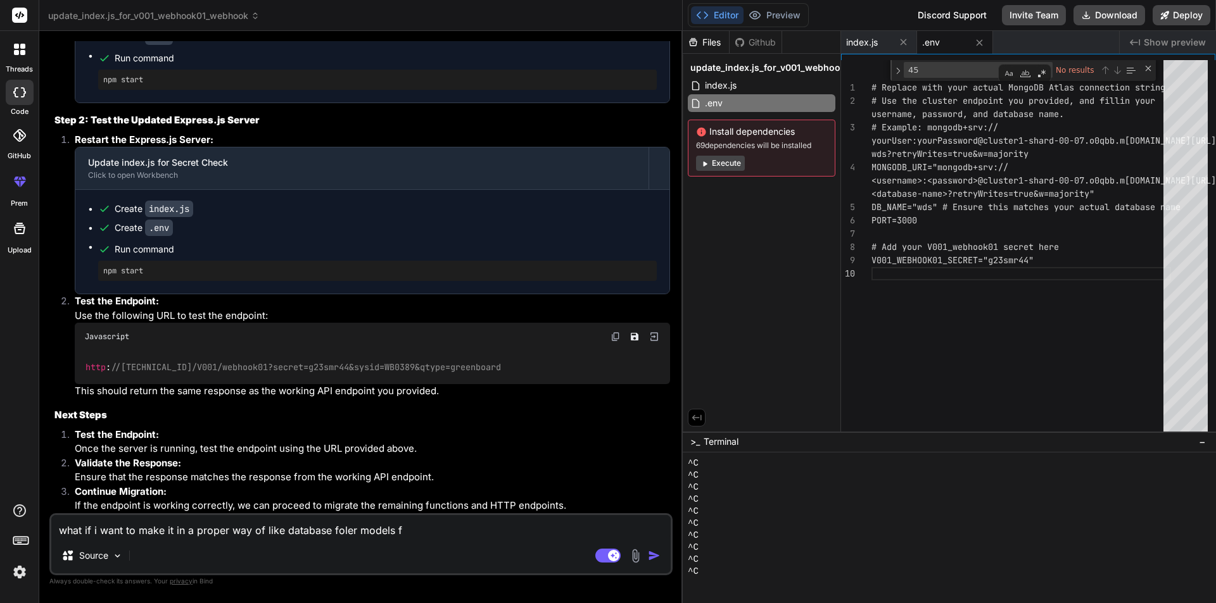
type textarea "x"
type textarea "what if i want to make it in a proper way of like database foler models fol"
type textarea "x"
type textarea "what if i want to make it in a proper way of like database foler models fold"
type textarea "x"
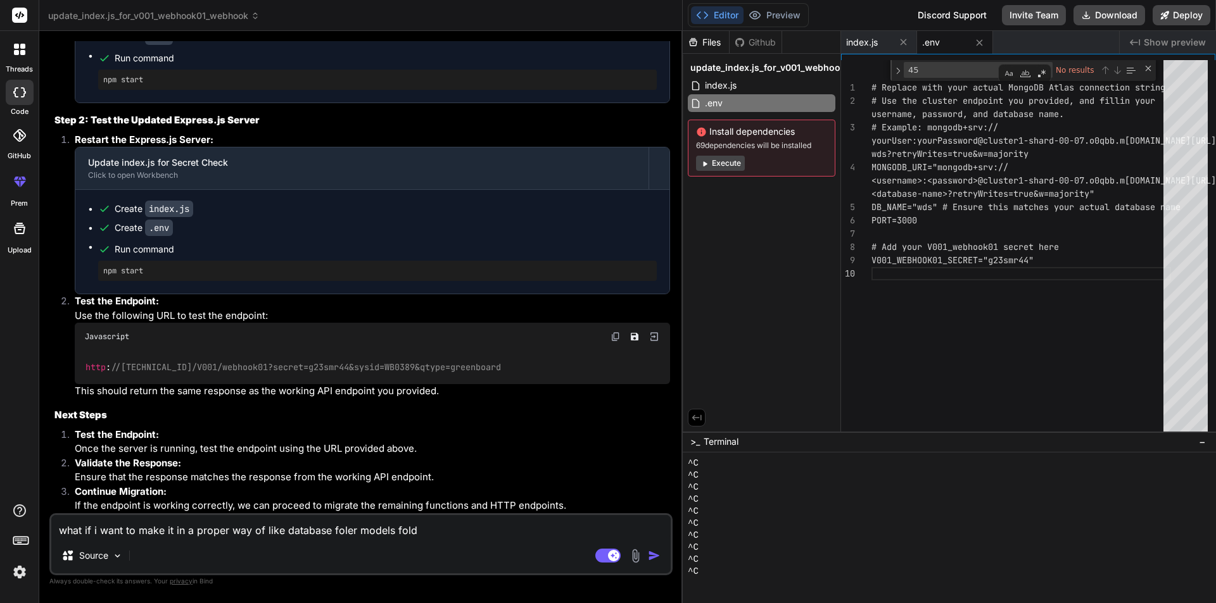
type textarea "what if i want to make it in a proper way of like database foler models folde"
type textarea "x"
type textarea "what if i want to make it in a proper way of like database foler models folder"
type textarea "x"
type textarea "what if i want to make it in a proper way of like database foler models folder"
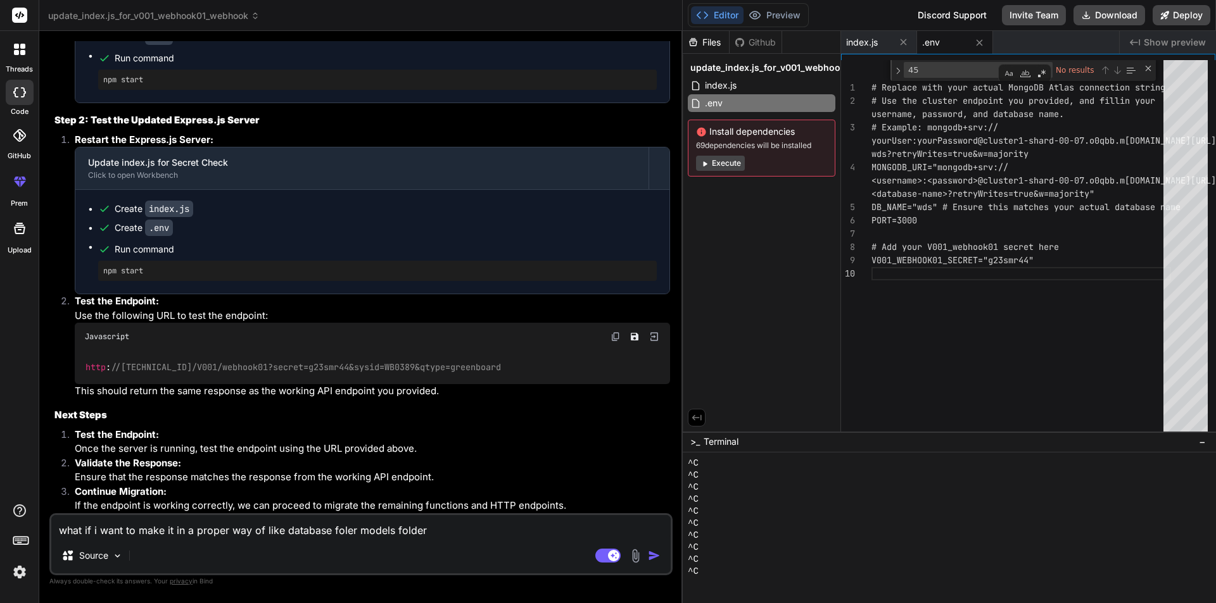
type textarea "x"
type textarea "what if i want to make it in a proper way of like database foler models folder a"
type textarea "x"
type textarea "what if i want to make it in a proper way of like database foler models folder …"
type textarea "x"
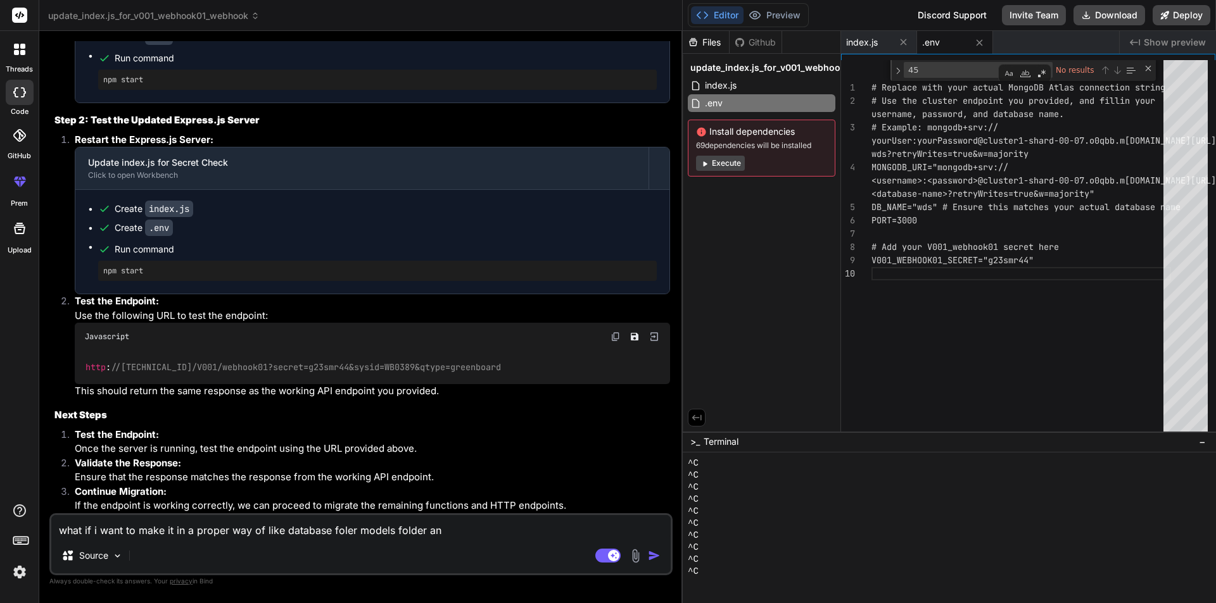
type textarea "what if i want to make it in a proper way of like database foler models folder …"
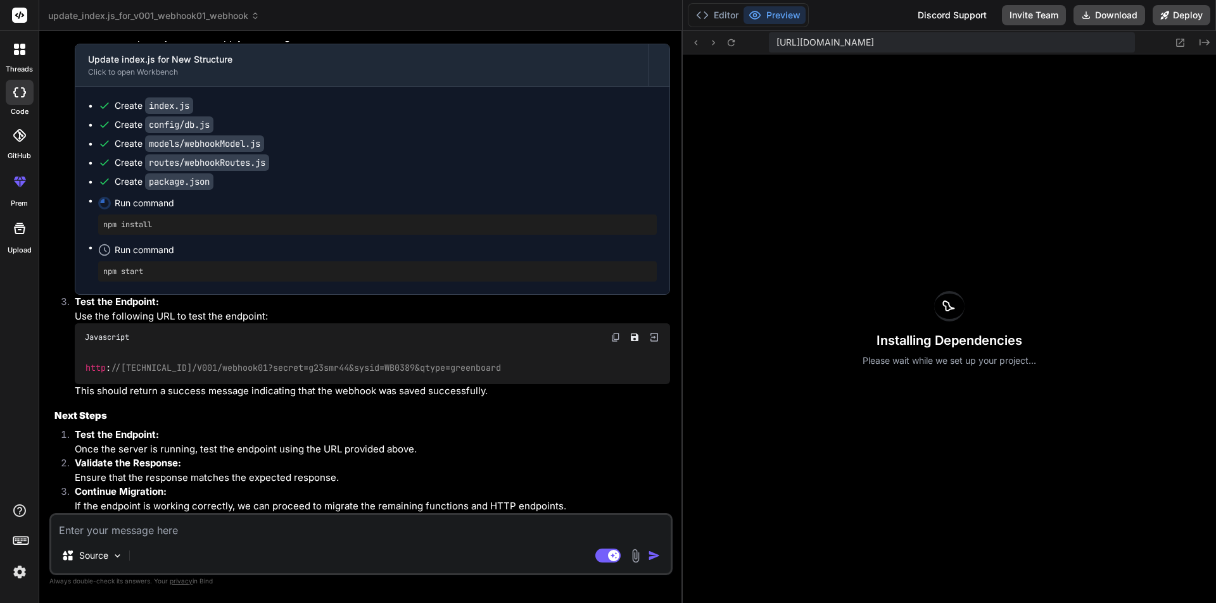
scroll to position [15675, 0]
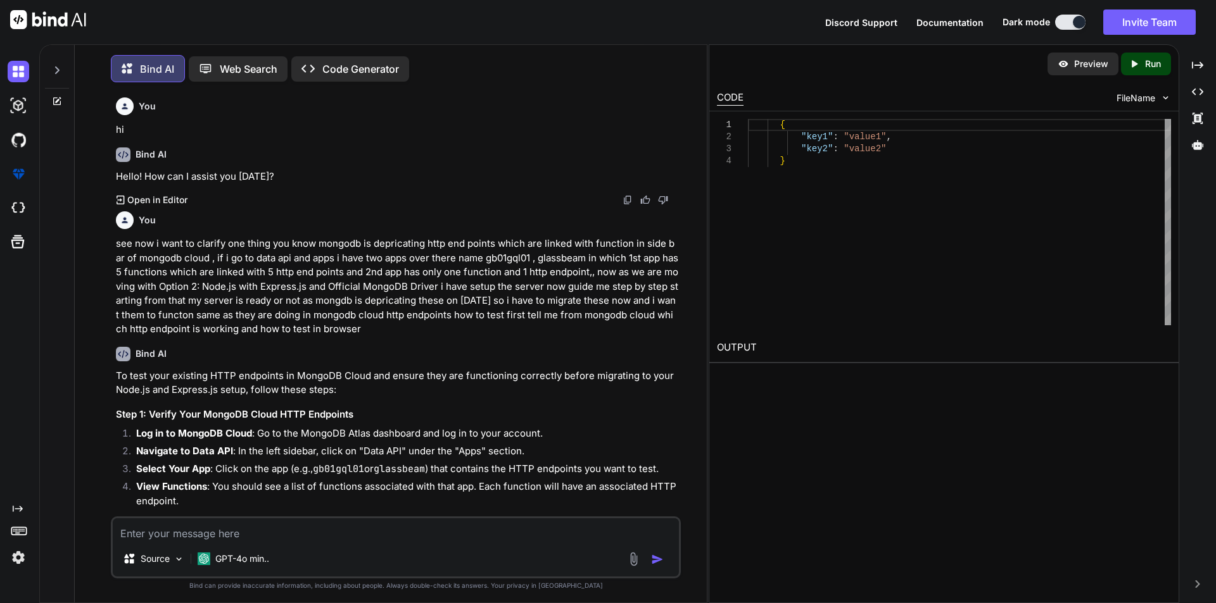
scroll to position [1220, 0]
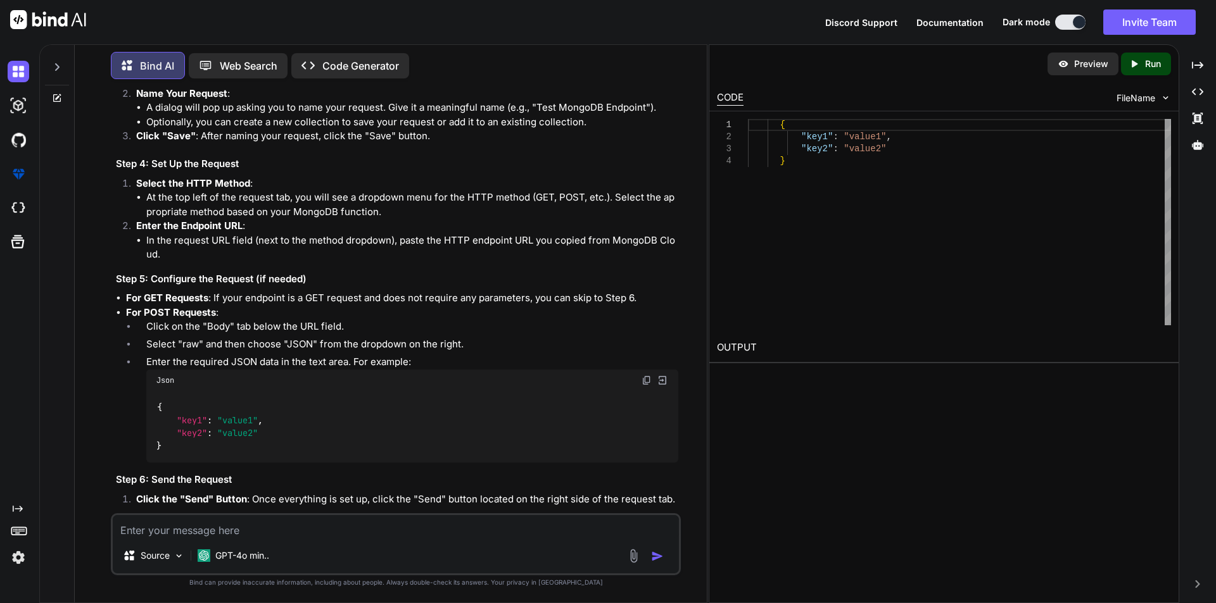
click at [200, 527] on textarea at bounding box center [396, 526] width 566 height 23
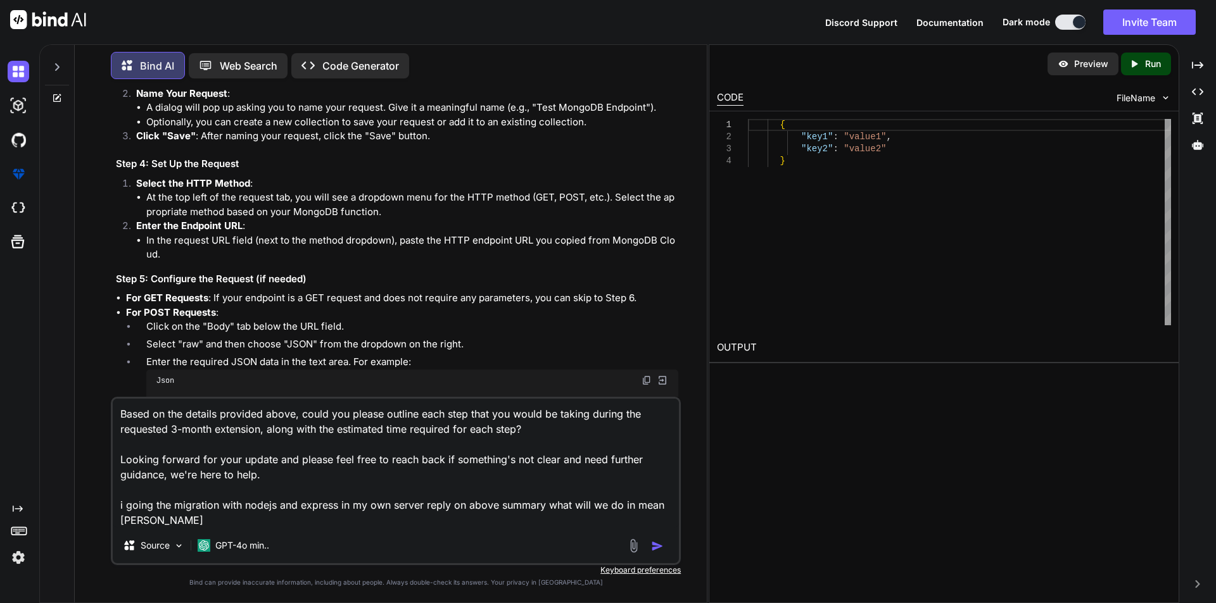
type textarea "Based on the details provided above, could you please outline each step that yo…"
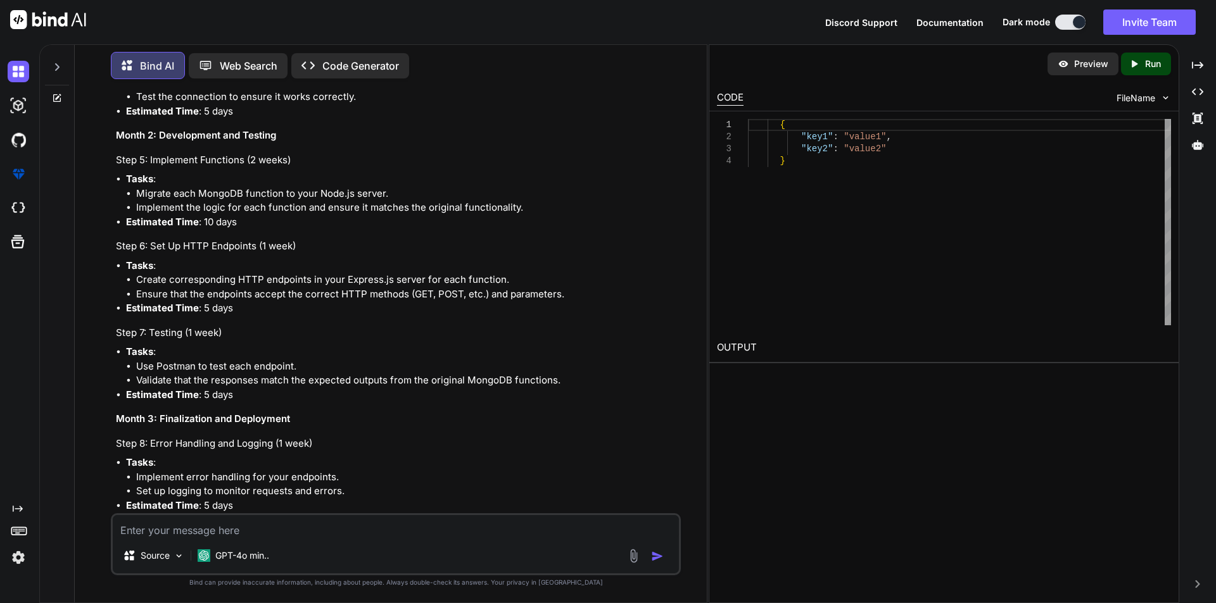
scroll to position [2382, 0]
type textarea "make it as a summary"
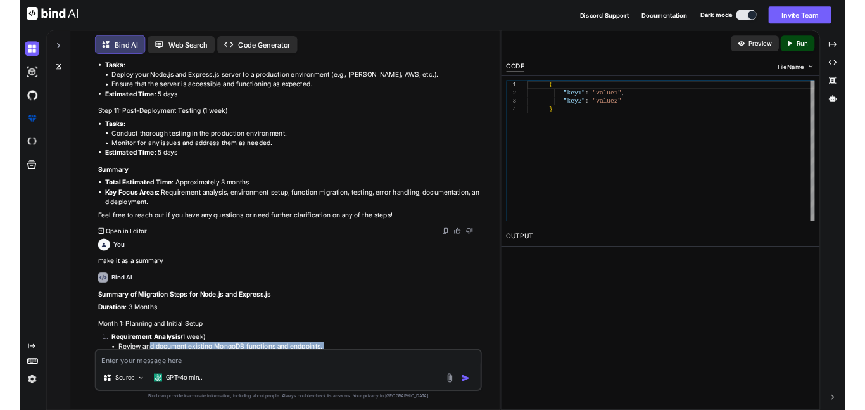
scroll to position [2927, 0]
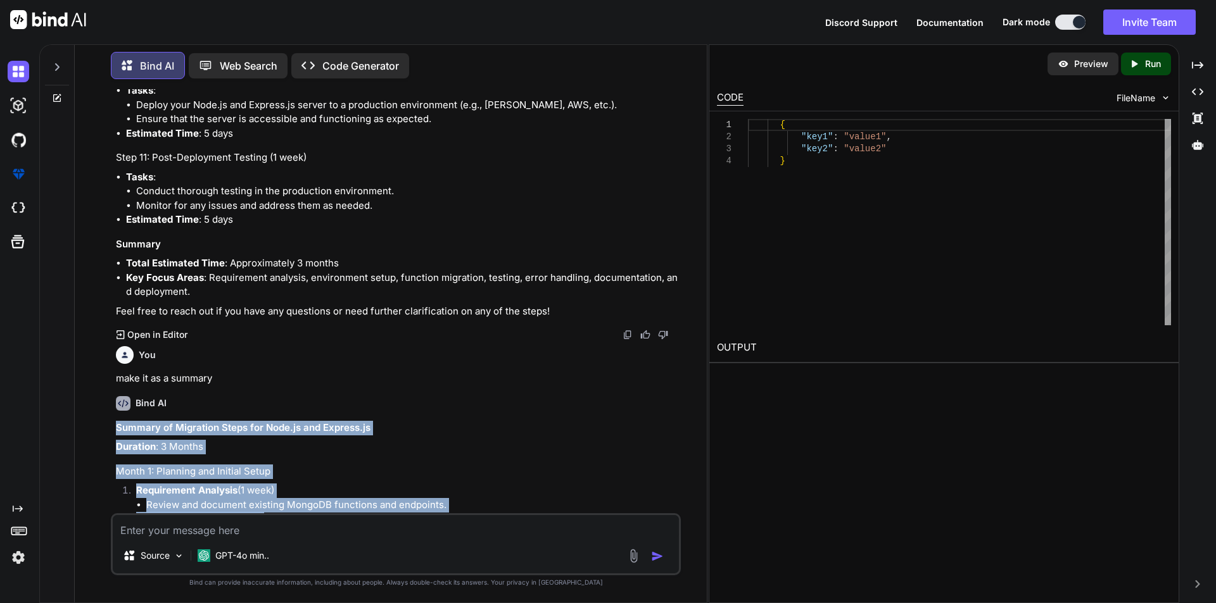
drag, startPoint x: 464, startPoint y: 448, endPoint x: 113, endPoint y: 412, distance: 352.0
click at [113, 412] on div "You hi Bind AI Hello! How can I assist you today? Created with Pixso. Open in E…" at bounding box center [396, 301] width 567 height 424
copy div "Summary of Migration Steps for Node.js and Express.js Duration : 3 Months Month…"
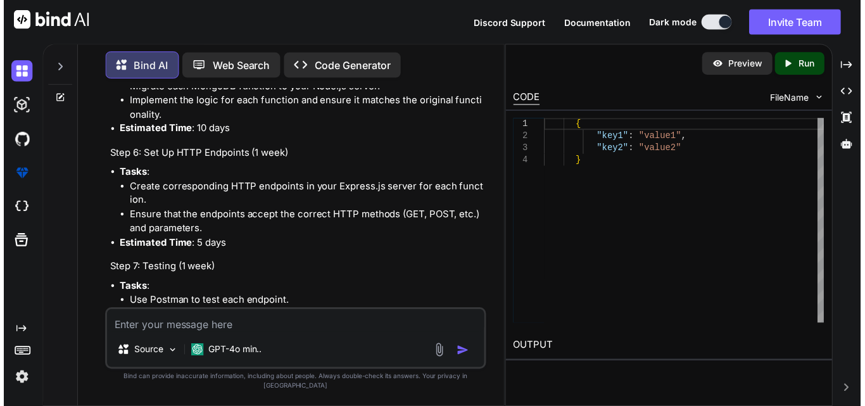
scroll to position [3437, 0]
